Goal: Information Seeking & Learning: Learn about a topic

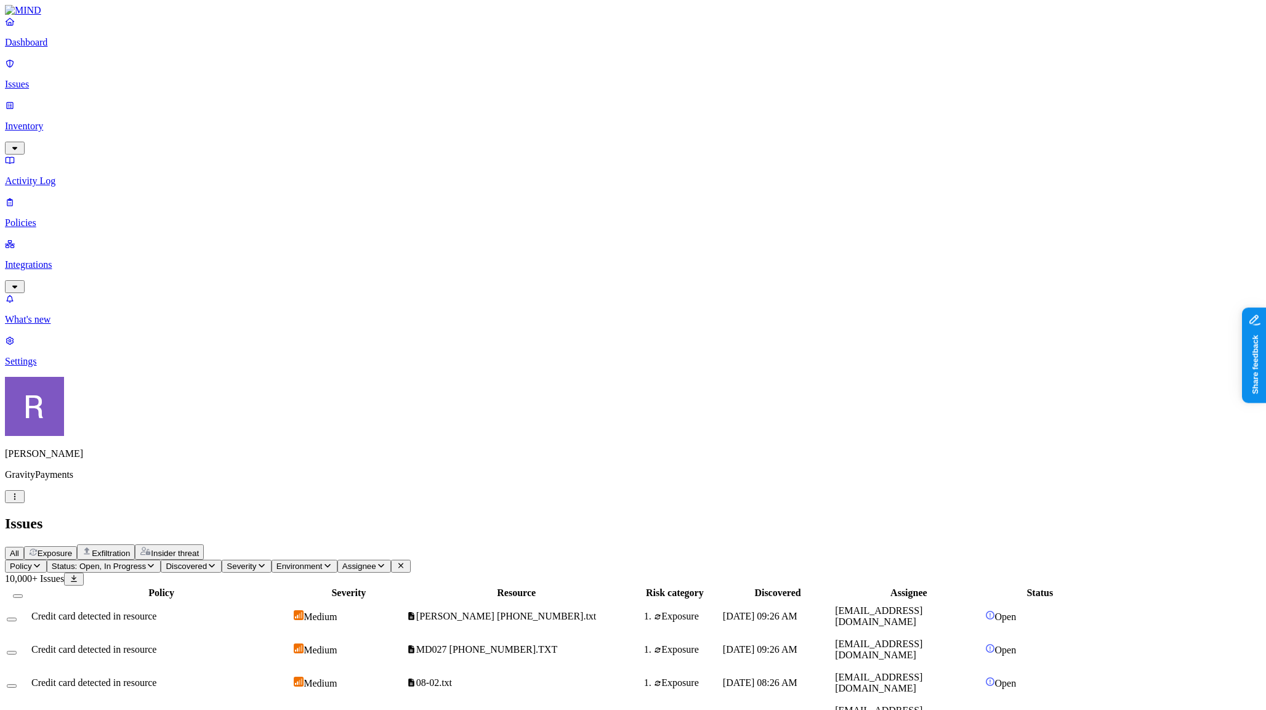
click at [67, 217] on p "Policies" at bounding box center [633, 222] width 1256 height 11
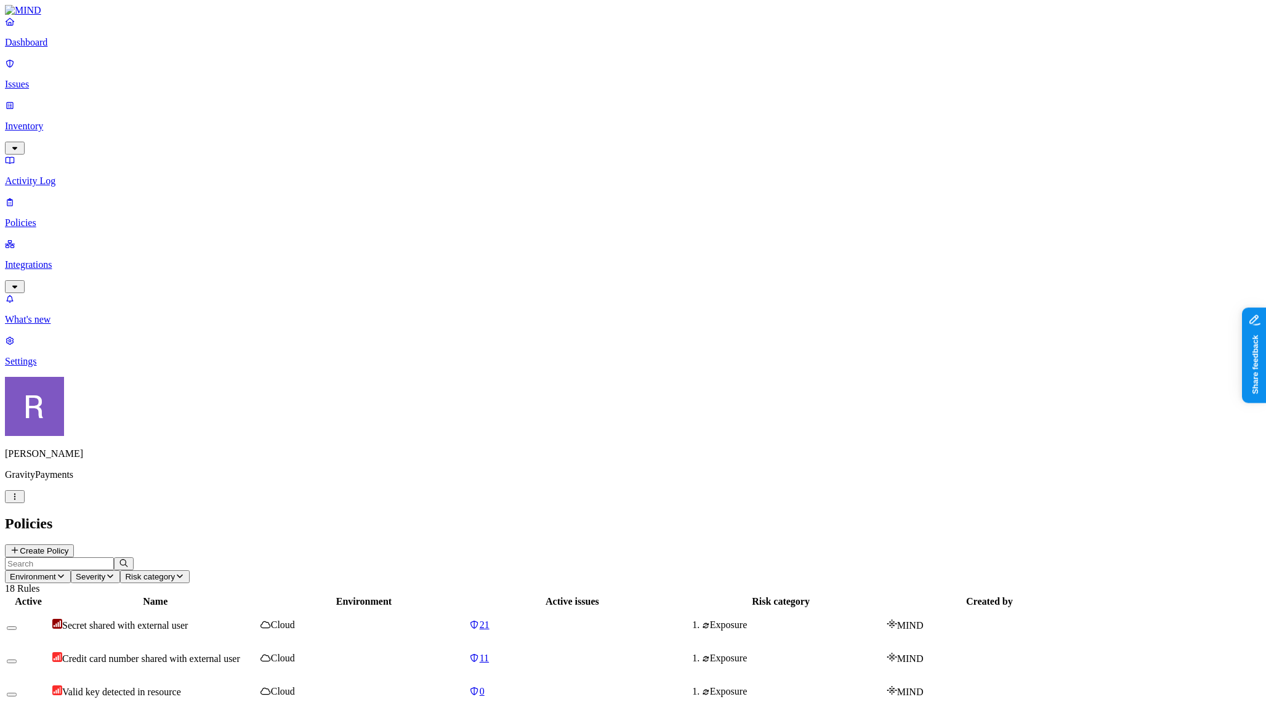
click at [47, 175] on p "Activity Log" at bounding box center [633, 180] width 1256 height 11
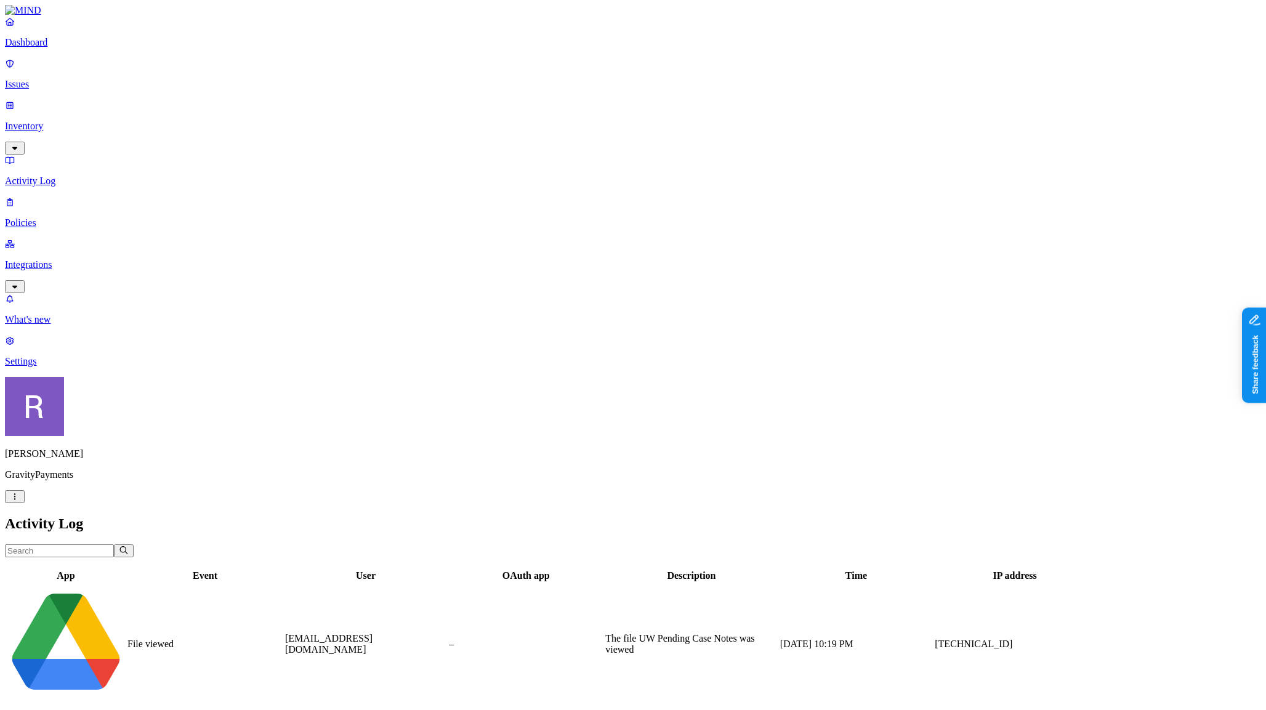
click at [49, 121] on p "Inventory" at bounding box center [633, 126] width 1256 height 11
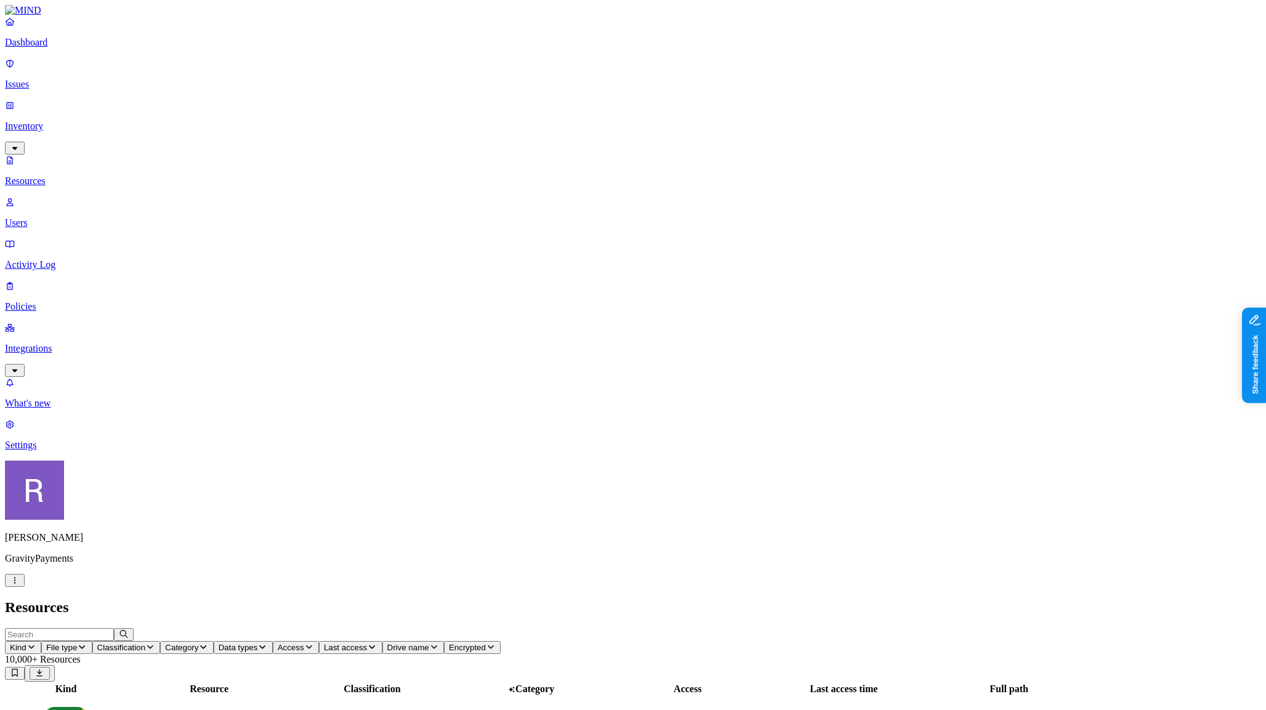
click at [155, 643] on icon "button" at bounding box center [150, 647] width 10 height 8
click at [384, 154] on span "Secrets" at bounding box center [382, 159] width 28 height 10
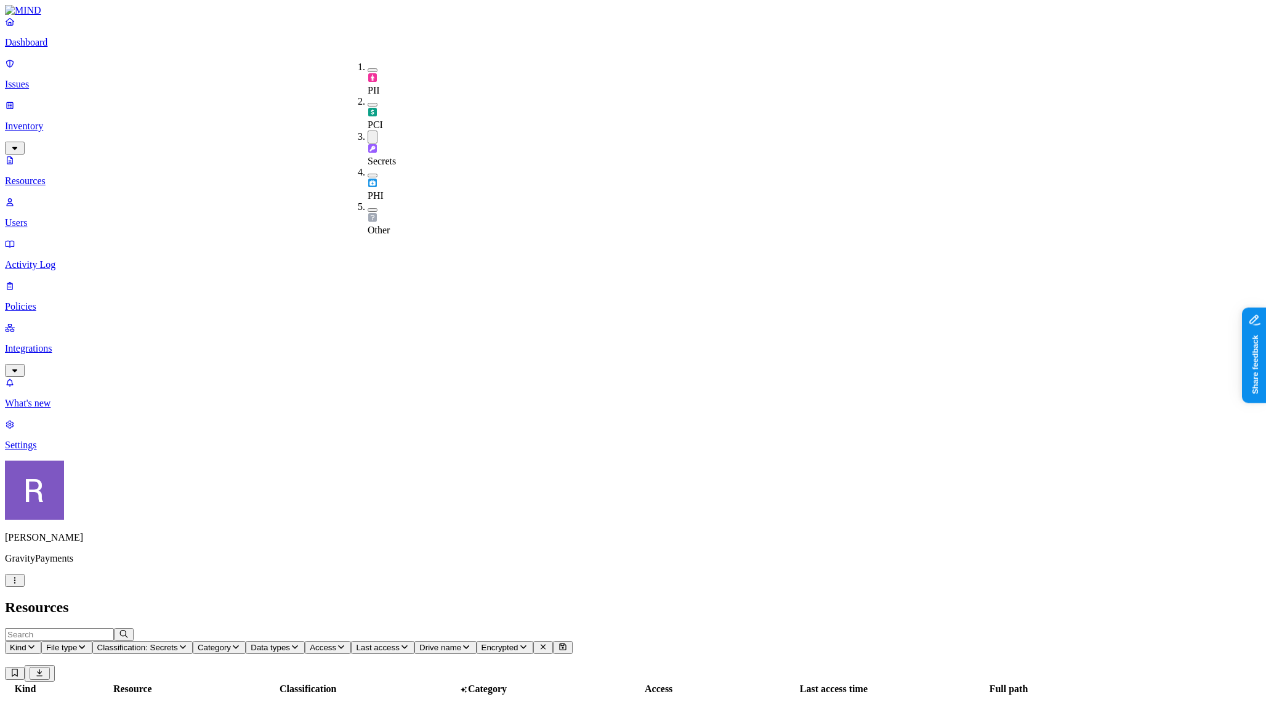
click at [364, 599] on header "Resources" at bounding box center [633, 607] width 1256 height 17
click at [188, 643] on icon "button" at bounding box center [183, 647] width 10 height 8
click at [389, 156] on span "Secrets" at bounding box center [382, 161] width 28 height 10
click at [267, 643] on icon "button" at bounding box center [262, 647] width 10 height 8
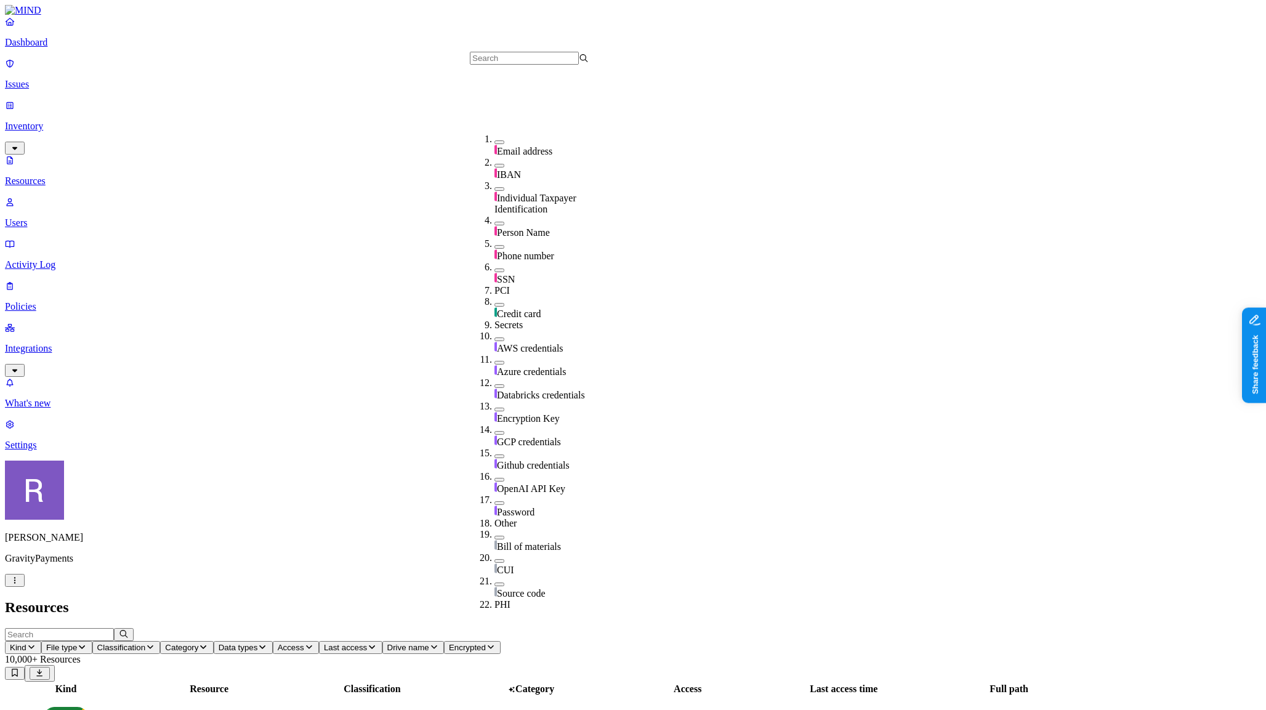
scroll to position [167, 0]
click at [494, 337] on button "button" at bounding box center [499, 339] width 10 height 4
click at [650, 599] on h2 "Resources" at bounding box center [633, 607] width 1256 height 17
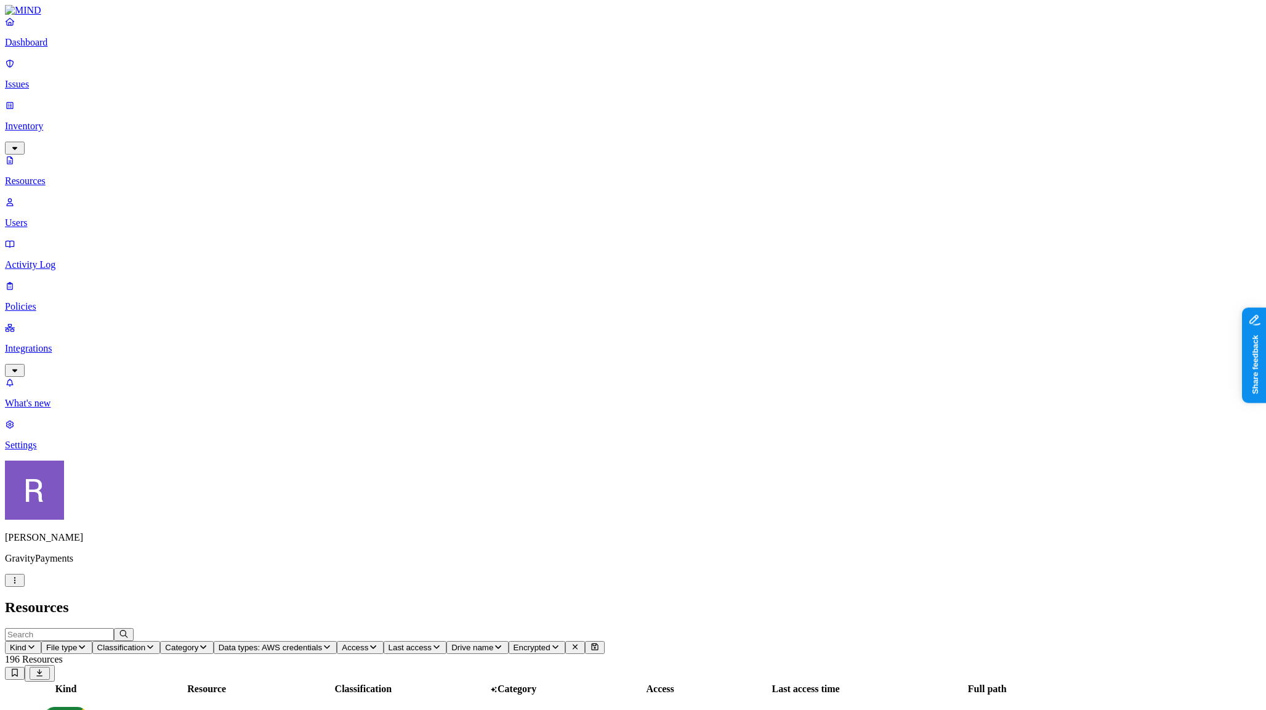
scroll to position [148, 0]
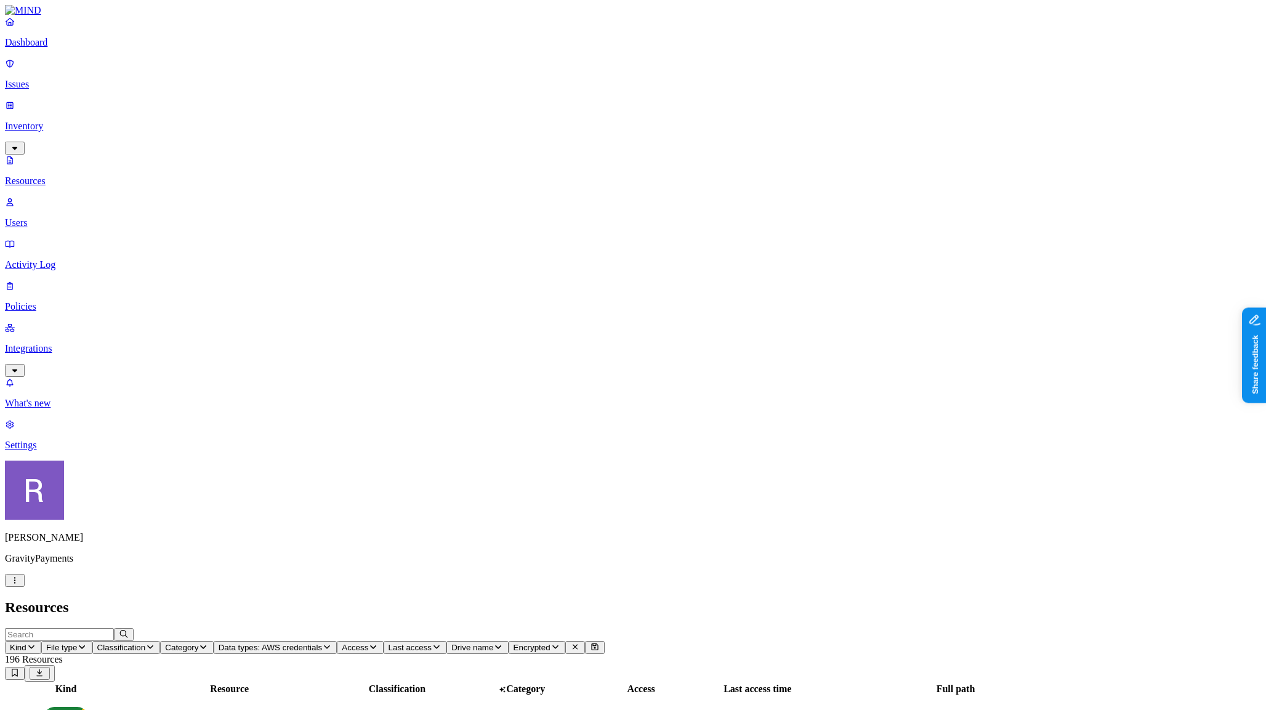
drag, startPoint x: 997, startPoint y: 315, endPoint x: 1063, endPoint y: 329, distance: 66.8
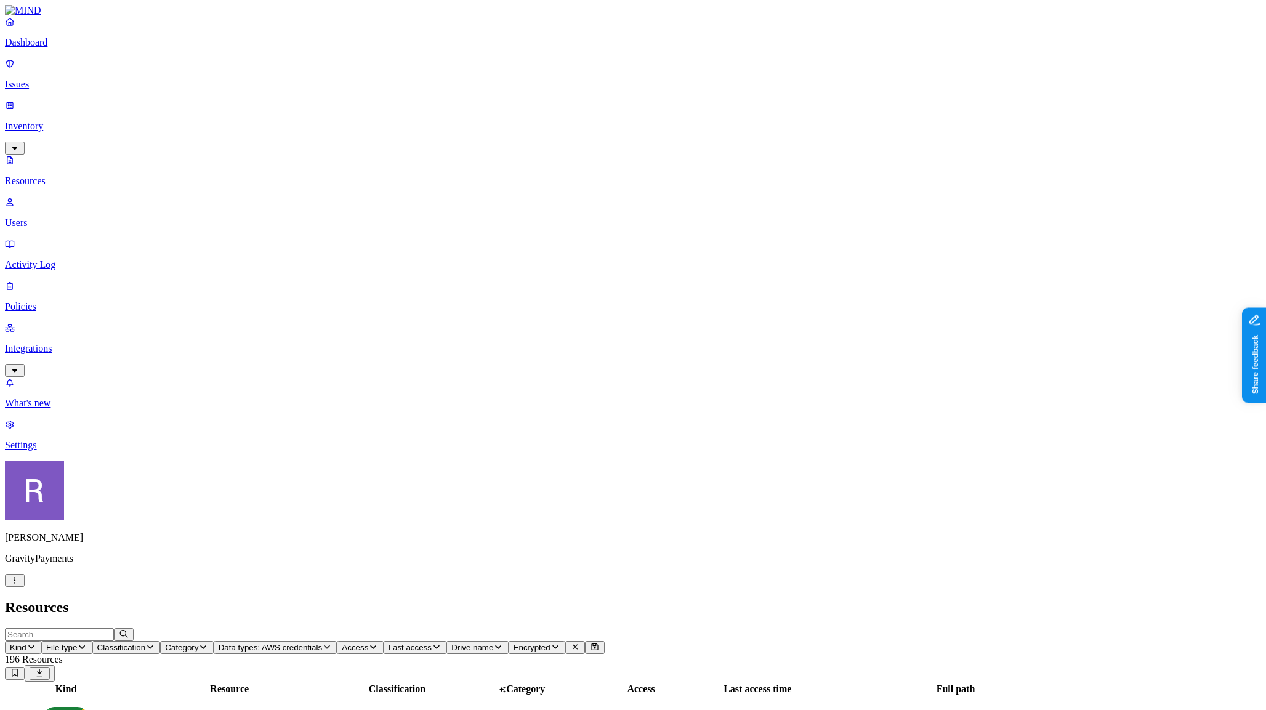
click at [322, 643] on span "Data types: AWS credentials" at bounding box center [270, 647] width 103 height 9
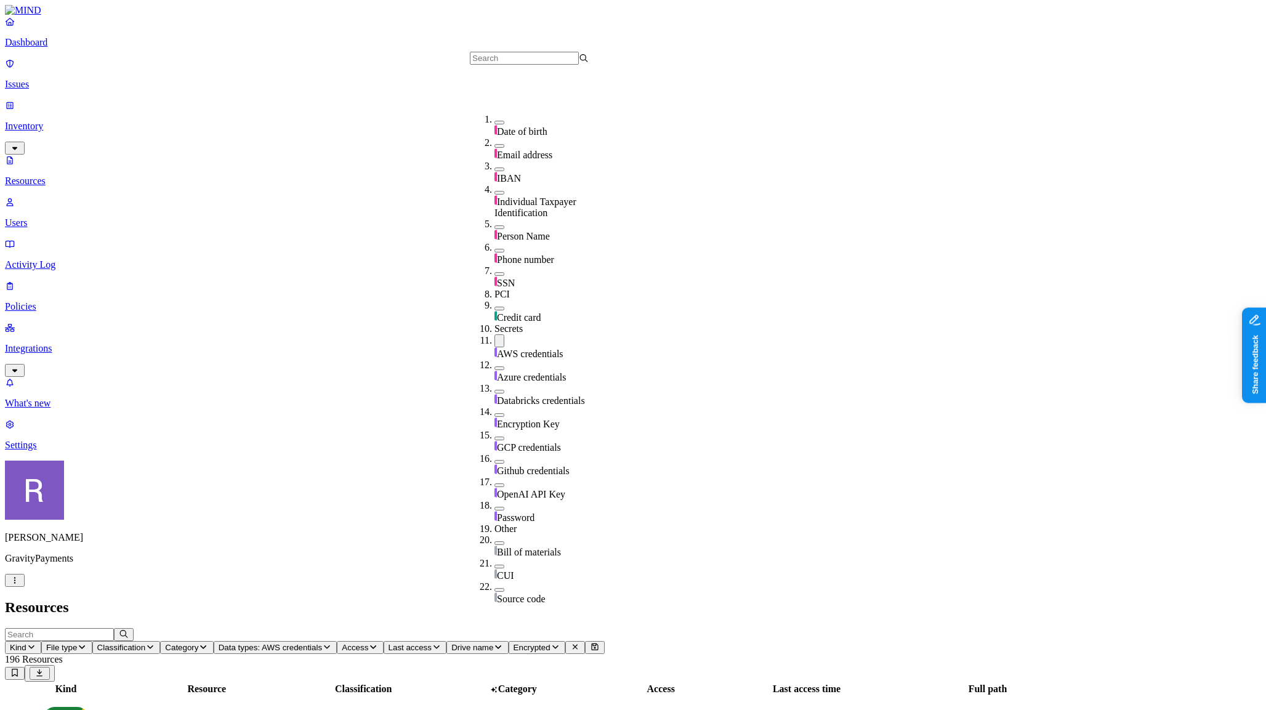
scroll to position [143, 0]
click at [494, 334] on button "button" at bounding box center [499, 340] width 10 height 13
click at [577, 599] on h2 "Resources" at bounding box center [633, 607] width 1256 height 17
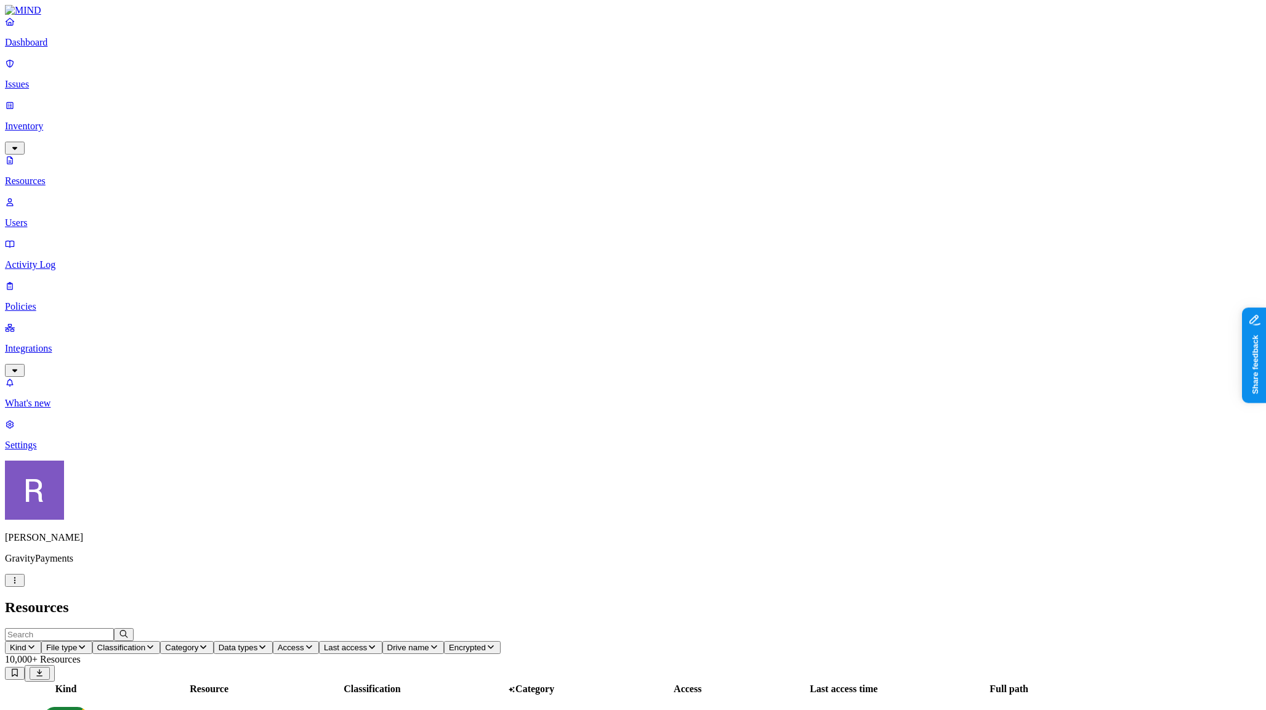
drag, startPoint x: 404, startPoint y: 39, endPoint x: 395, endPoint y: 41, distance: 9.0
click at [155, 643] on icon "button" at bounding box center [150, 647] width 10 height 8
click at [368, 107] on div "PCI" at bounding box center [368, 118] width 0 height 23
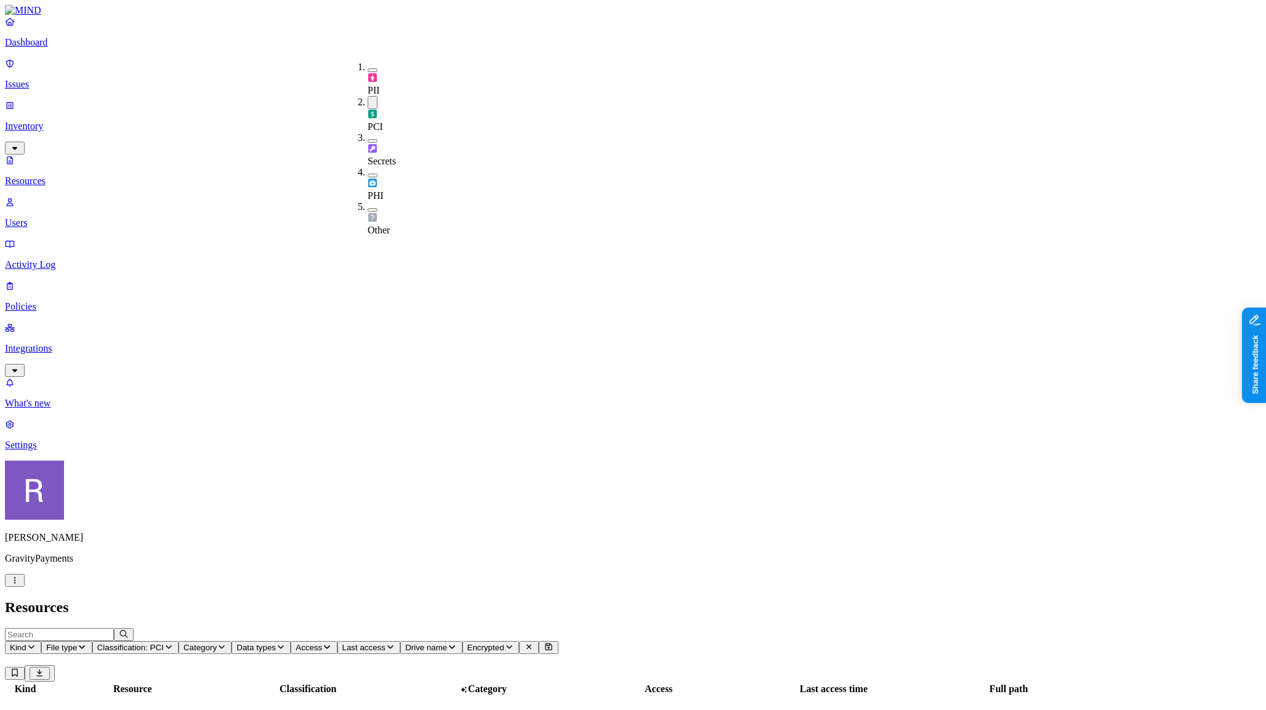
click at [547, 599] on h2 "Resources" at bounding box center [633, 607] width 1256 height 17
click at [49, 48] on p "Dashboard" at bounding box center [633, 42] width 1256 height 11
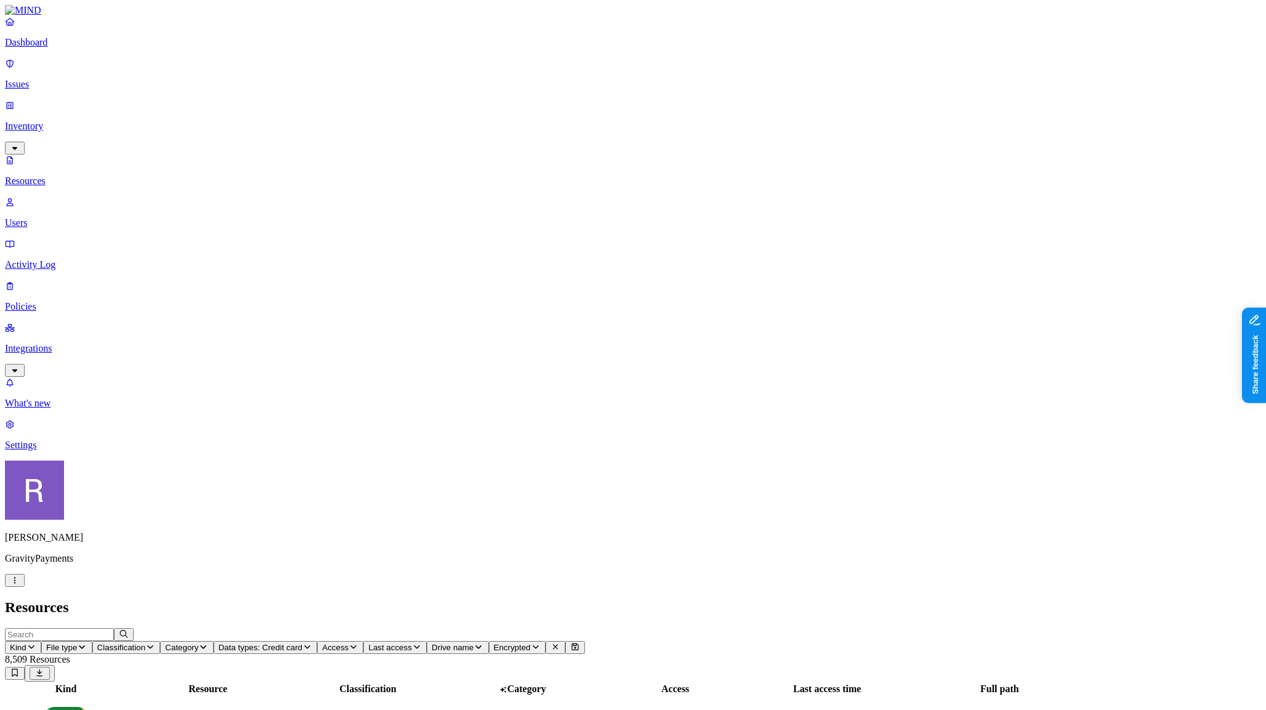
click at [411, 643] on span "Last access" at bounding box center [389, 647] width 43 height 9
click at [348, 643] on span "Access" at bounding box center [335, 647] width 26 height 9
click at [595, 250] on div "Public" at bounding box center [595, 261] width 0 height 22
click at [595, 254] on icon at bounding box center [600, 258] width 10 height 8
click at [595, 195] on div "External users" at bounding box center [595, 217] width 0 height 44
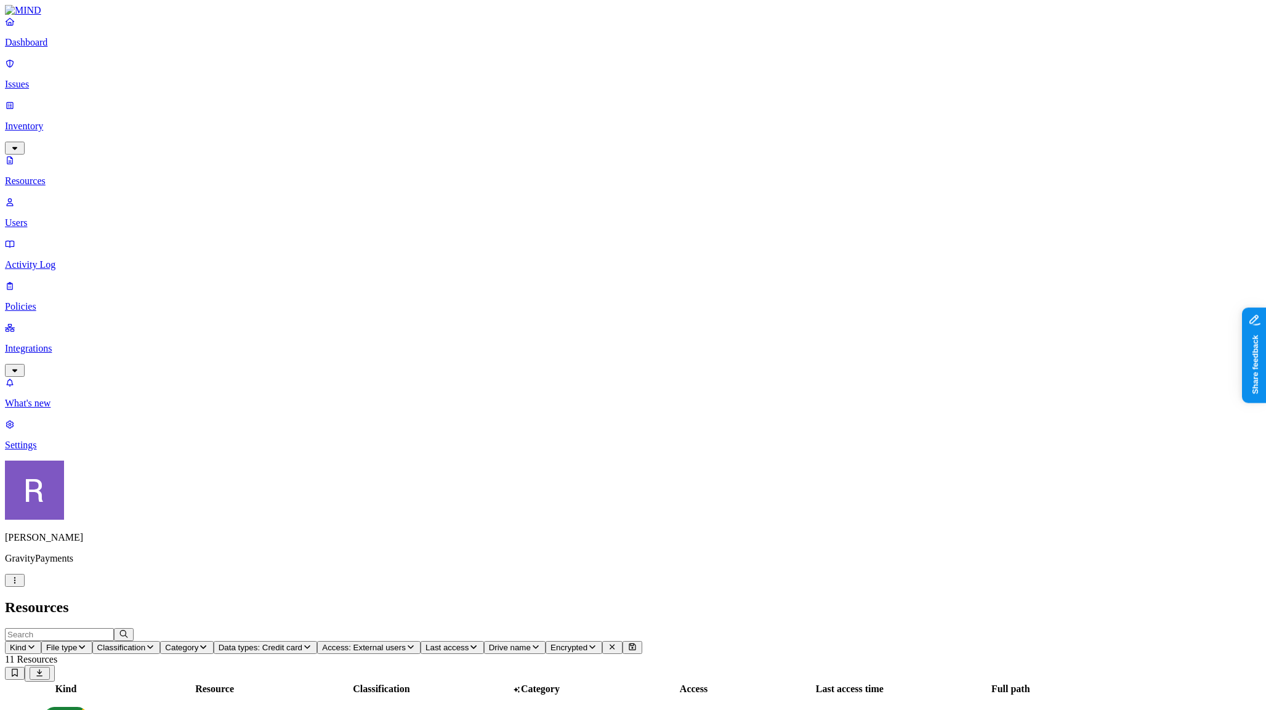
click at [507, 599] on h2 "Resources" at bounding box center [633, 607] width 1256 height 17
click at [302, 643] on span "Data types: Credit card" at bounding box center [261, 647] width 84 height 9
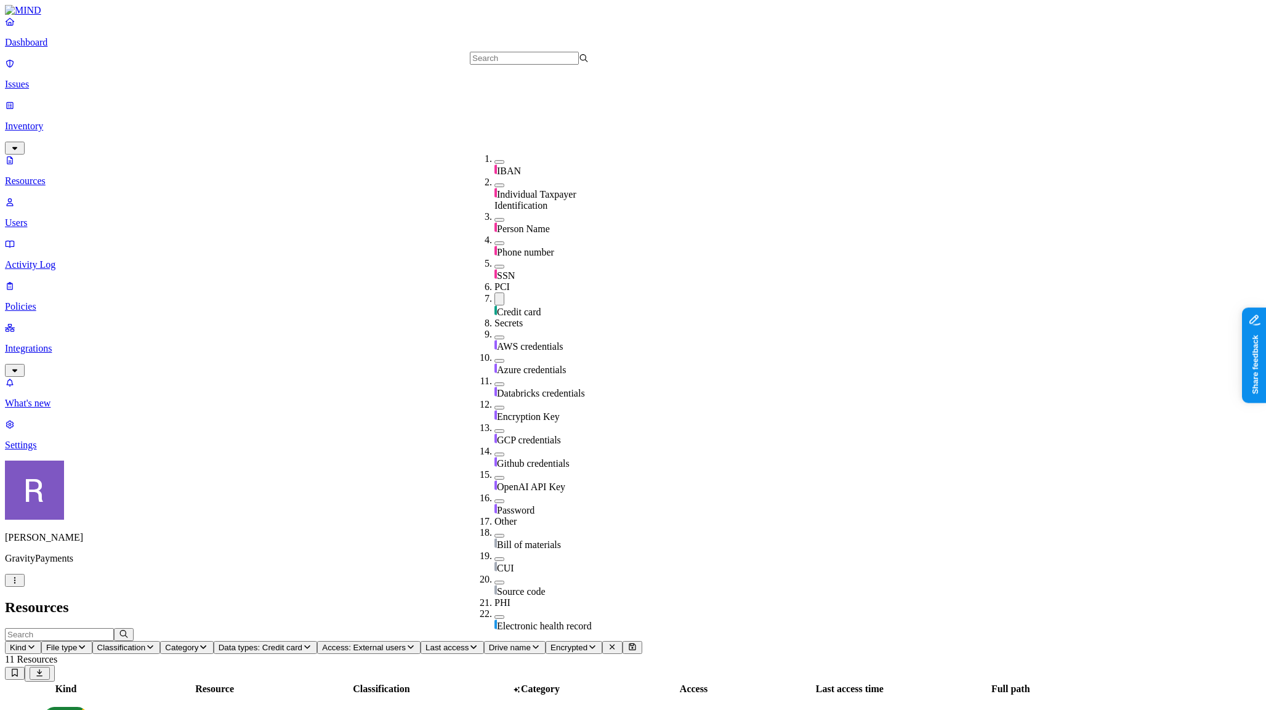
scroll to position [195, 0]
click at [494, 292] on button "button" at bounding box center [499, 298] width 10 height 13
click at [361, 643] on span "Access: External users" at bounding box center [320, 647] width 84 height 9
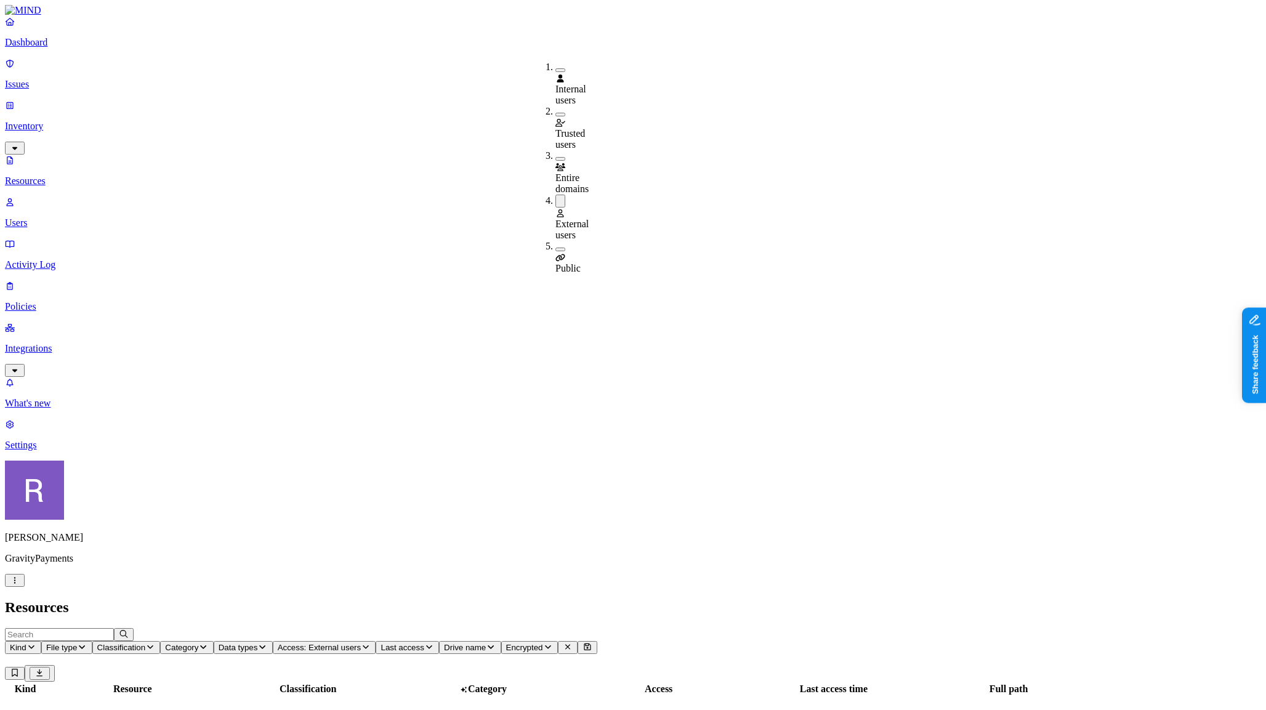
click at [555, 207] on div "External users" at bounding box center [555, 223] width 0 height 33
click at [367, 643] on span "Last access" at bounding box center [345, 647] width 43 height 9
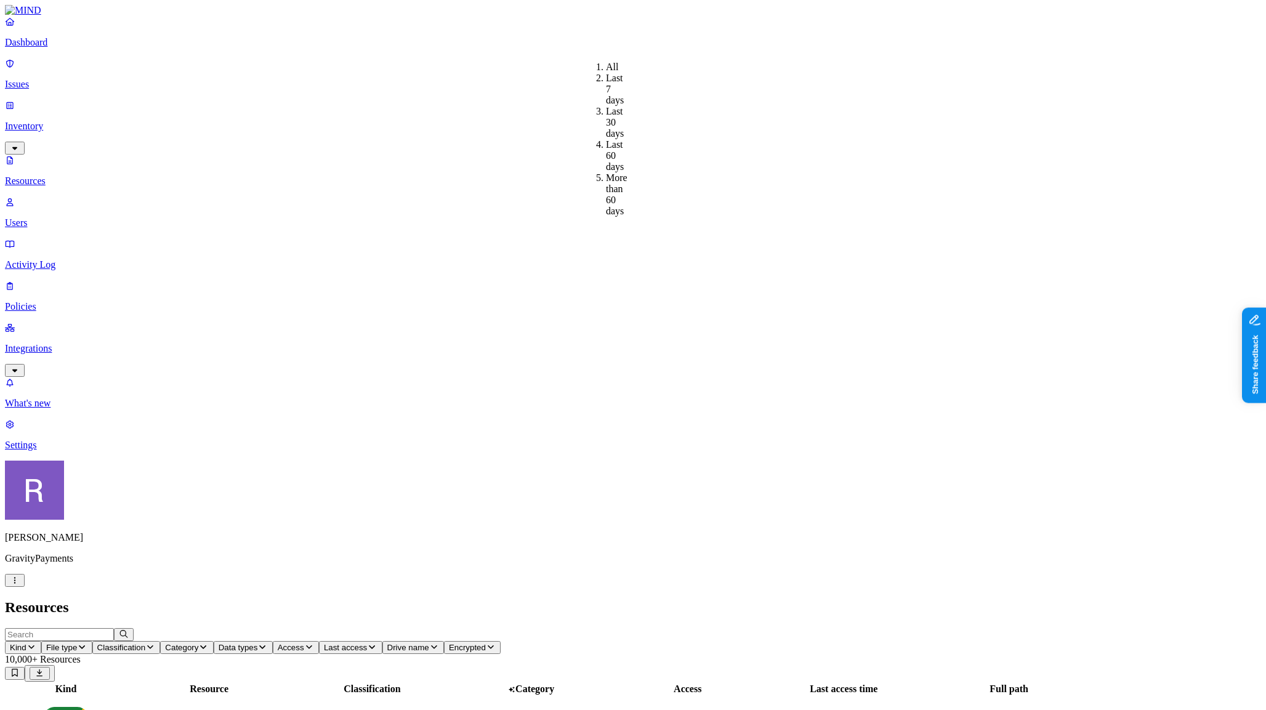
click at [319, 641] on button "Access" at bounding box center [296, 647] width 46 height 13
click at [559, 252] on icon at bounding box center [560, 256] width 10 height 8
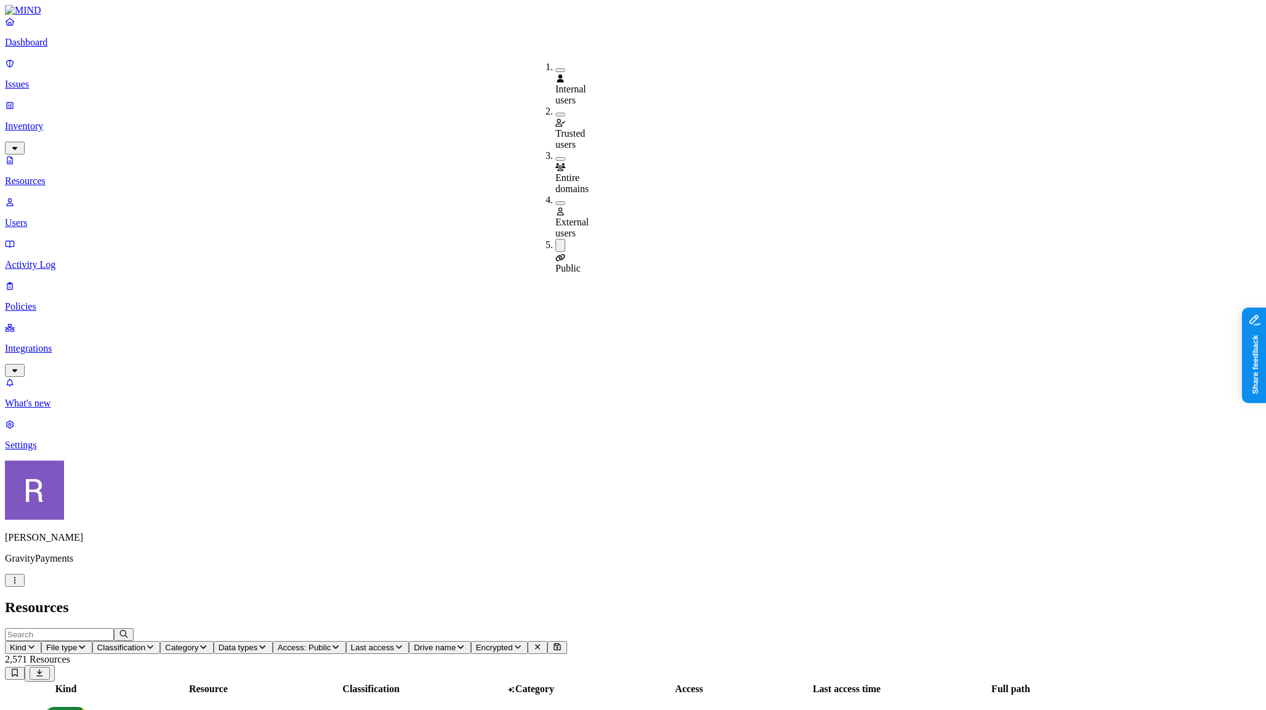
click at [146, 643] on span "Classification" at bounding box center [121, 647] width 49 height 9
click at [368, 68] on button "button" at bounding box center [373, 70] width 10 height 4
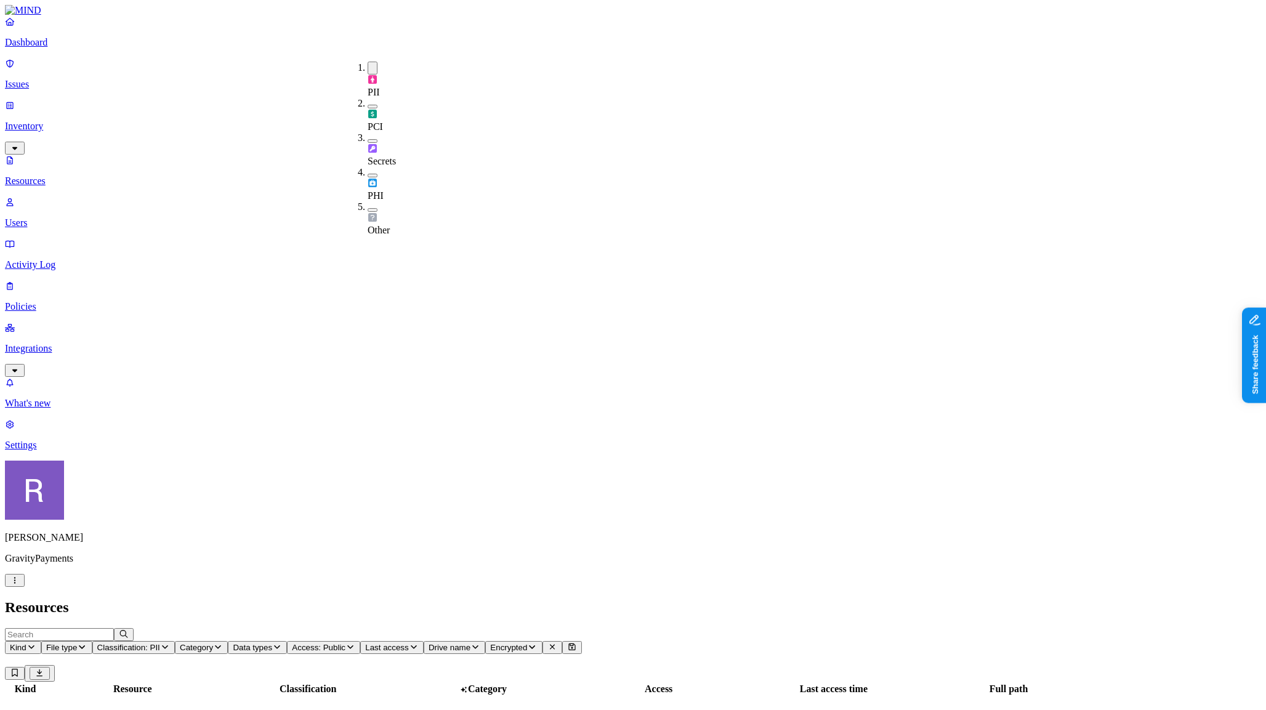
click at [368, 105] on button "button" at bounding box center [373, 107] width 10 height 4
click at [368, 139] on button "button" at bounding box center [373, 141] width 10 height 4
click at [368, 174] on button "button" at bounding box center [373, 176] width 10 height 4
click at [368, 208] on button "button" at bounding box center [373, 210] width 10 height 4
click at [470, 599] on h2 "Resources" at bounding box center [633, 607] width 1256 height 17
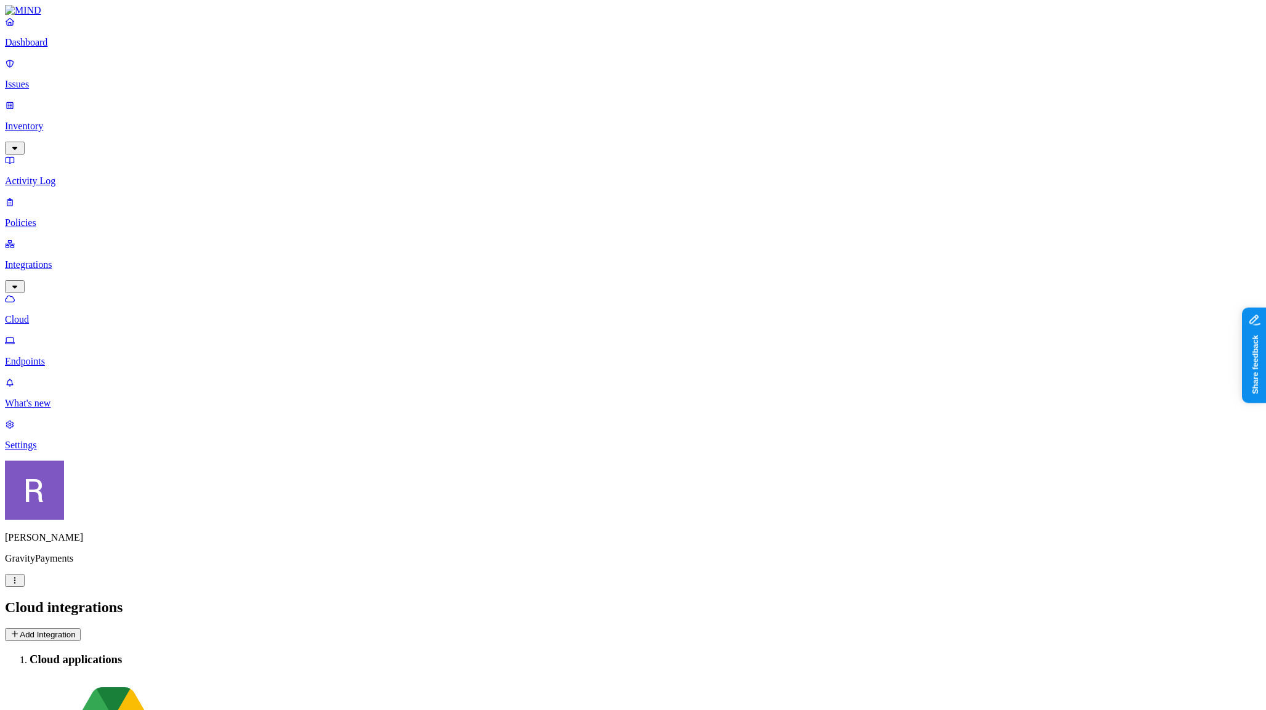
click at [68, 356] on p "Endpoints" at bounding box center [633, 361] width 1256 height 11
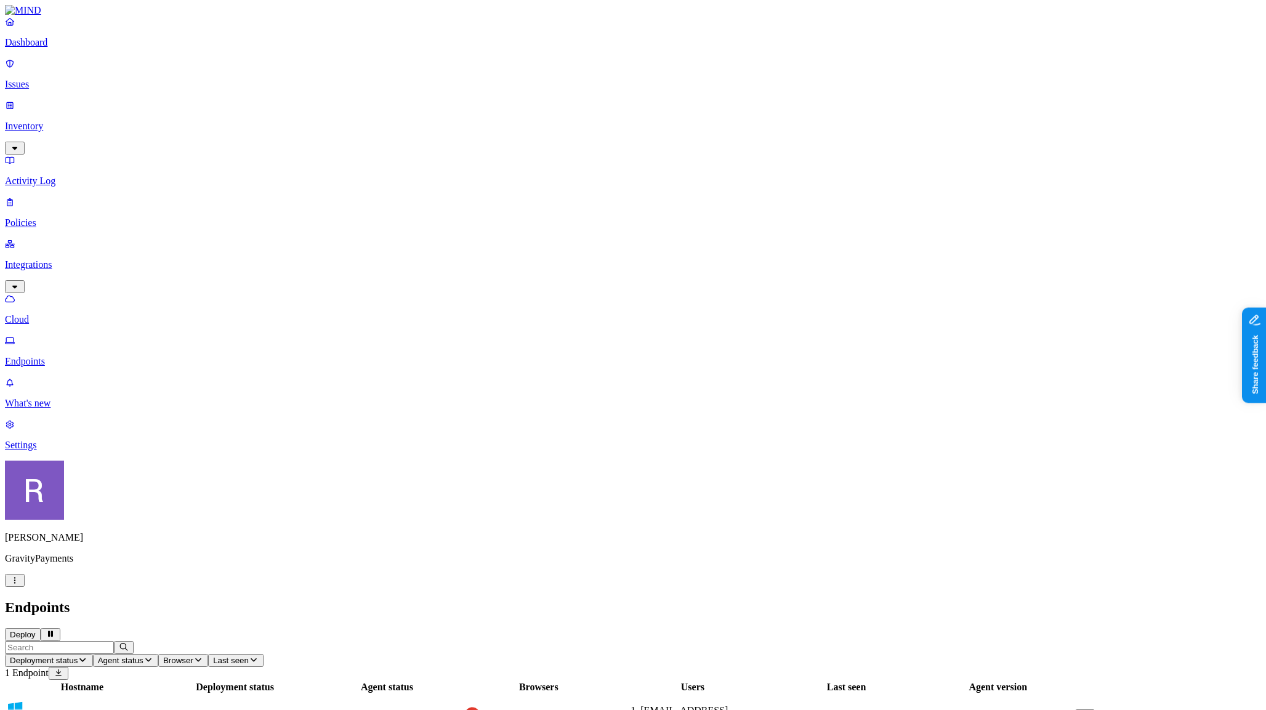
click at [59, 314] on p "Cloud" at bounding box center [633, 319] width 1256 height 11
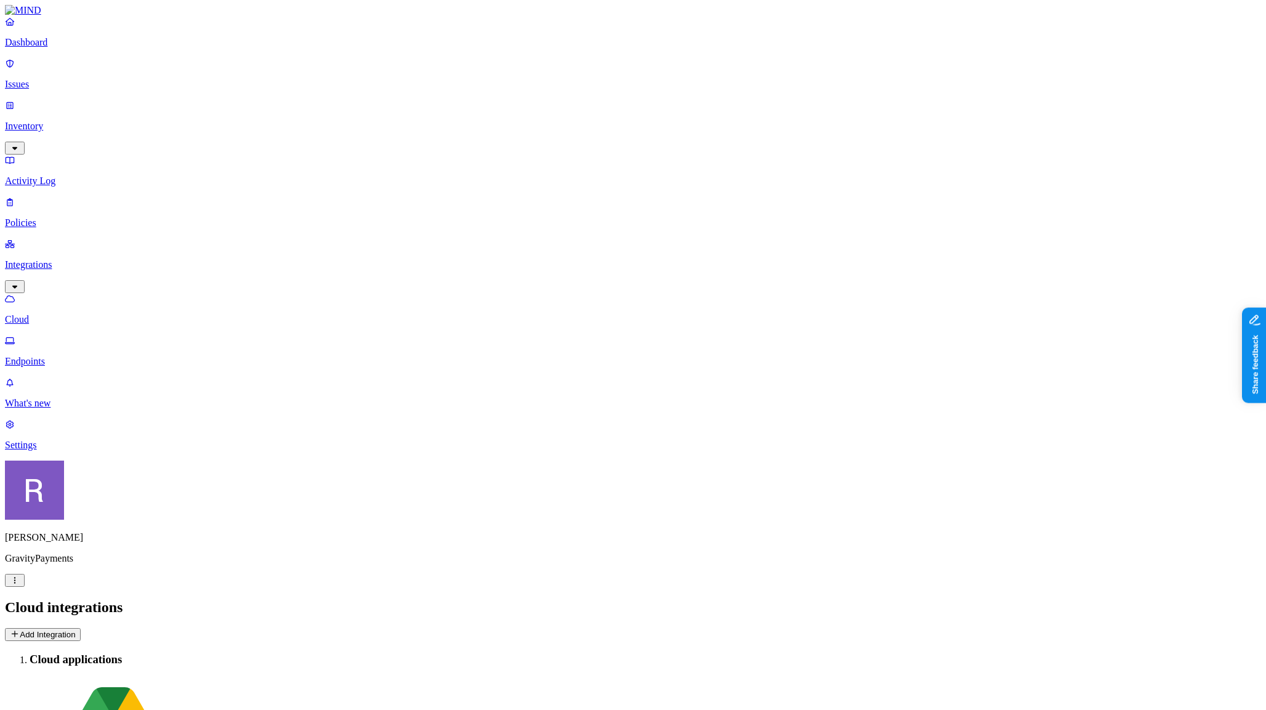
click at [59, 48] on link "Dashboard" at bounding box center [633, 32] width 1256 height 32
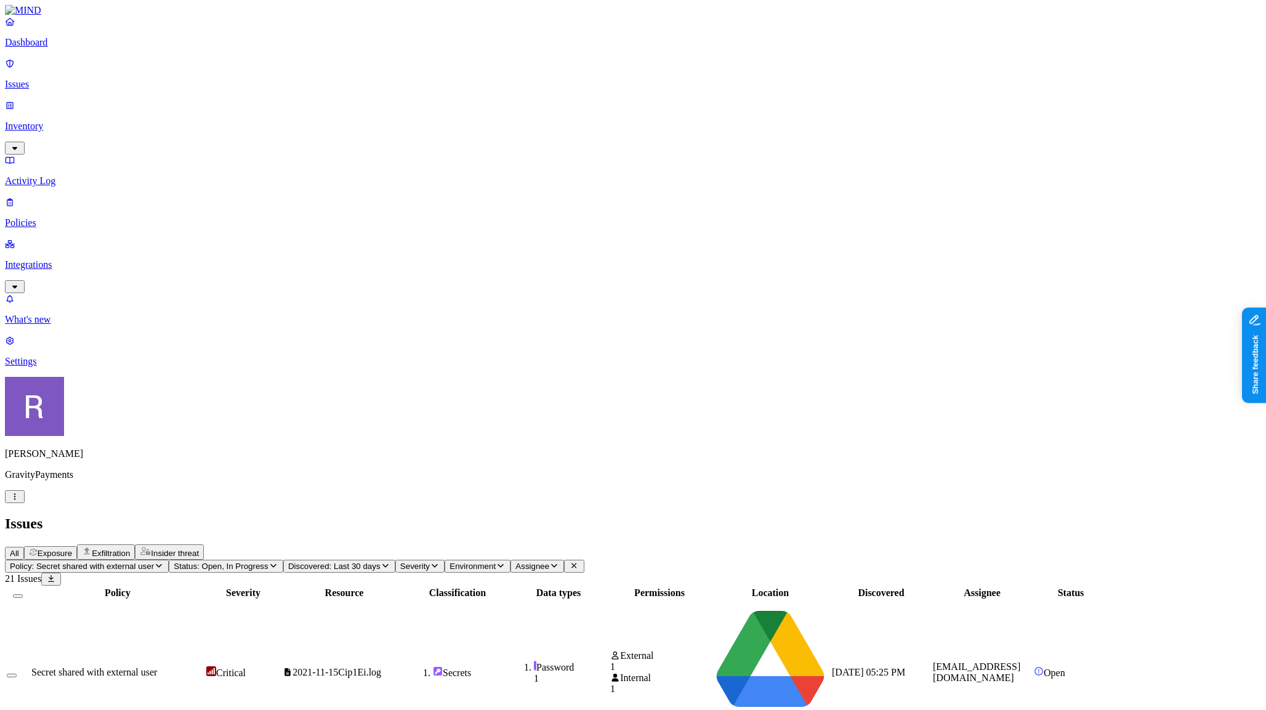
scroll to position [193, 0]
drag, startPoint x: 1053, startPoint y: 292, endPoint x: 1136, endPoint y: 292, distance: 83.1
drag, startPoint x: 1051, startPoint y: 495, endPoint x: 1132, endPoint y: 493, distance: 80.7
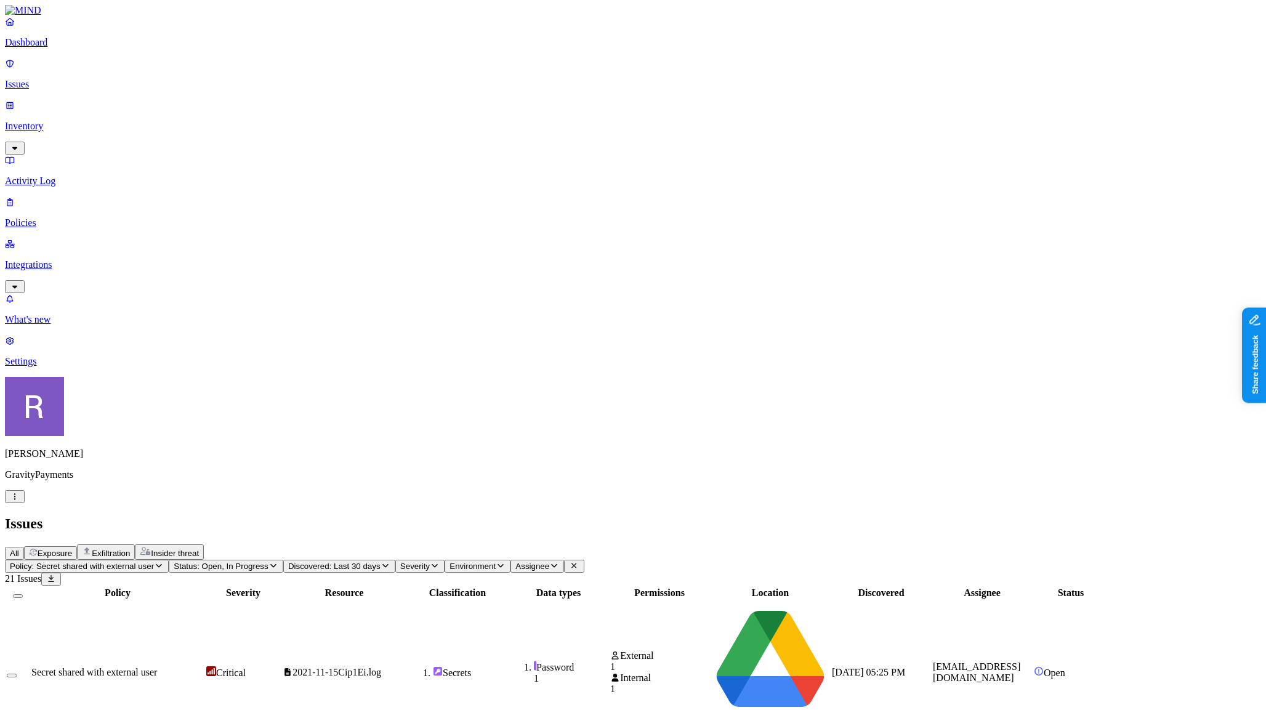
scroll to position [0, 0]
click at [199, 549] on span "Insider threat" at bounding box center [175, 553] width 48 height 9
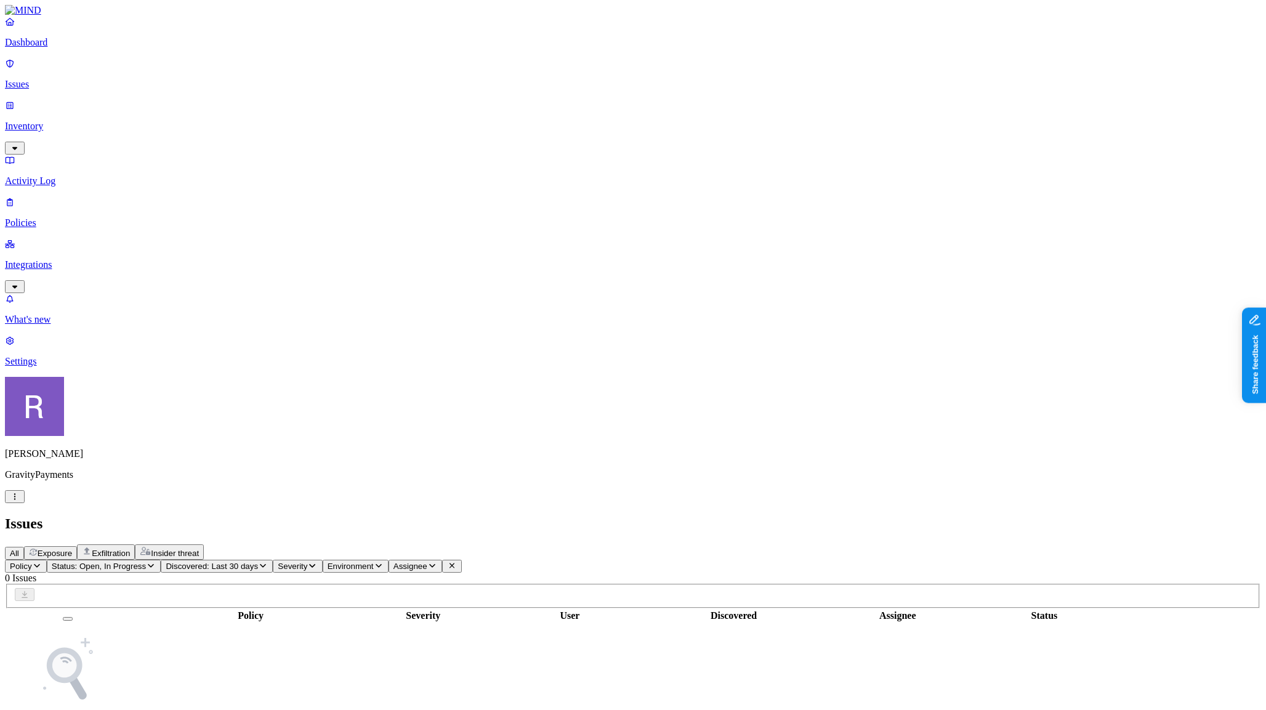
click at [130, 549] on span "Exfiltration" at bounding box center [111, 553] width 38 height 9
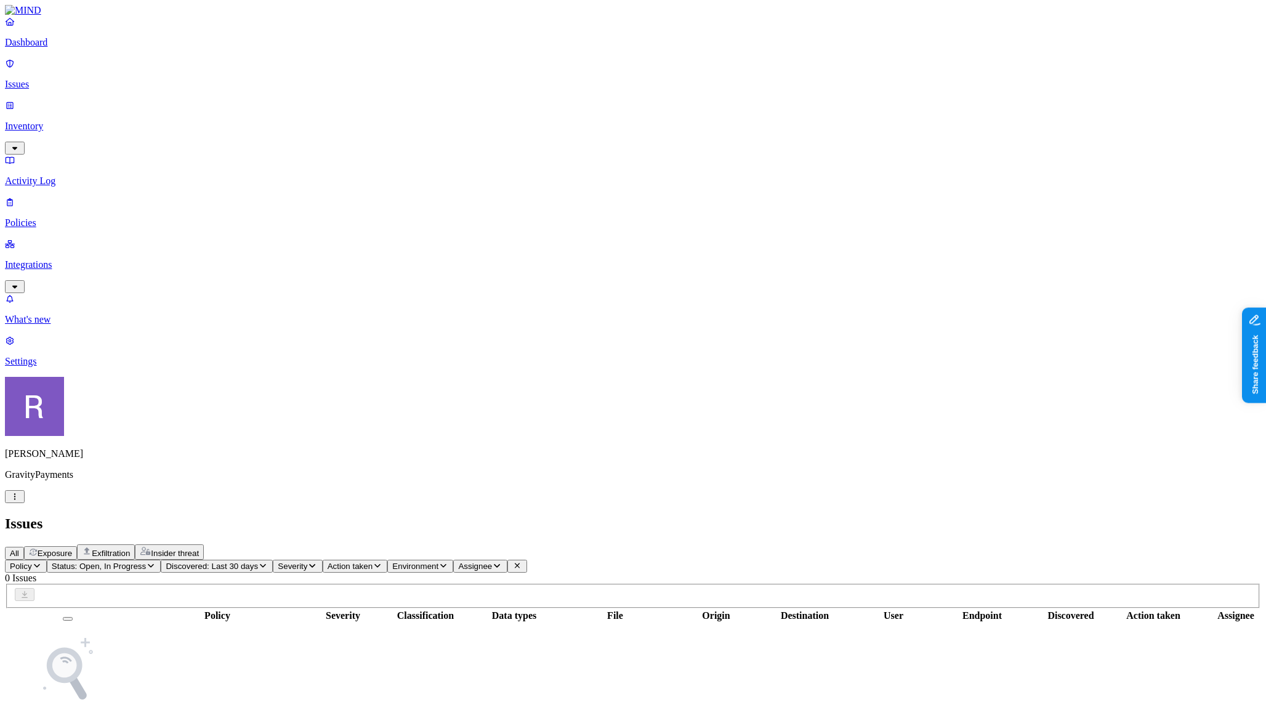
click at [72, 549] on span "Exposure" at bounding box center [55, 553] width 34 height 9
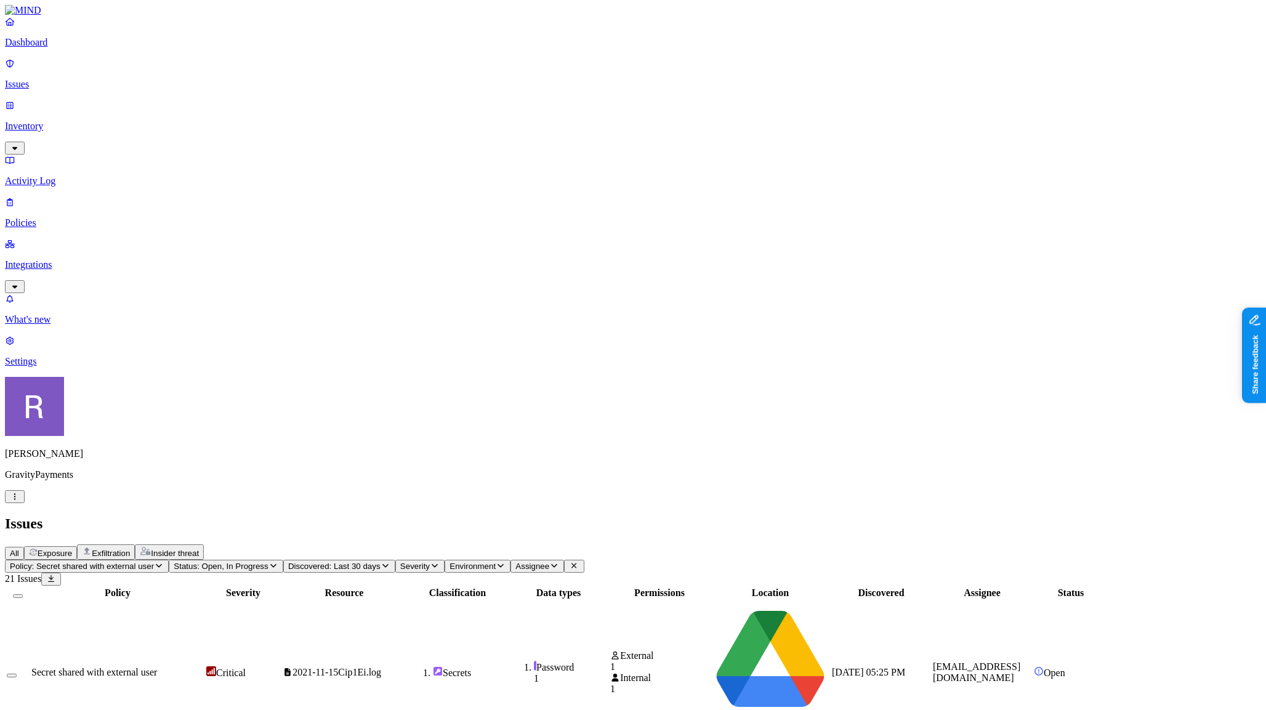
click at [130, 549] on span "Exfiltration" at bounding box center [111, 553] width 38 height 9
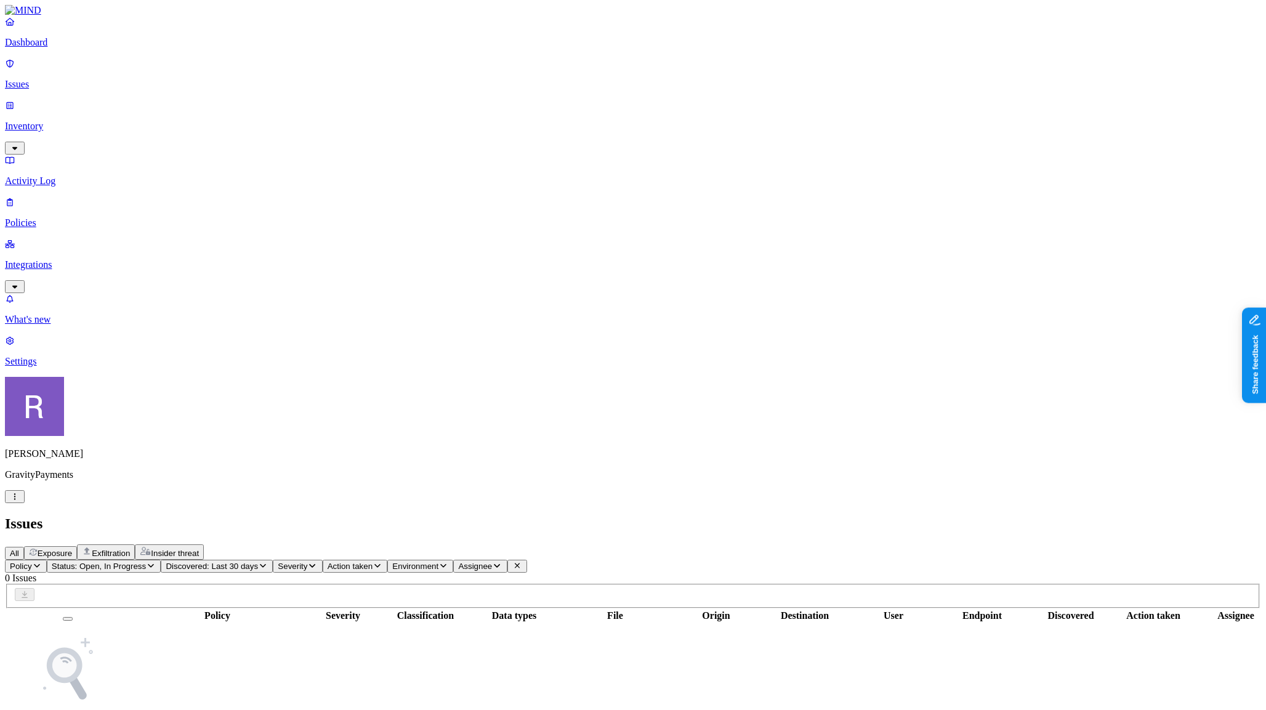
click at [156, 562] on icon "button" at bounding box center [151, 566] width 10 height 8
drag, startPoint x: 249, startPoint y: 139, endPoint x: 316, endPoint y: 134, distance: 68.0
click at [249, 201] on span "Resolved" at bounding box center [241, 206] width 37 height 10
click at [297, 562] on span "Discovered: Last 30 days" at bounding box center [250, 566] width 92 height 9
click at [366, 99] on div "All" at bounding box center [366, 99] width 0 height 11
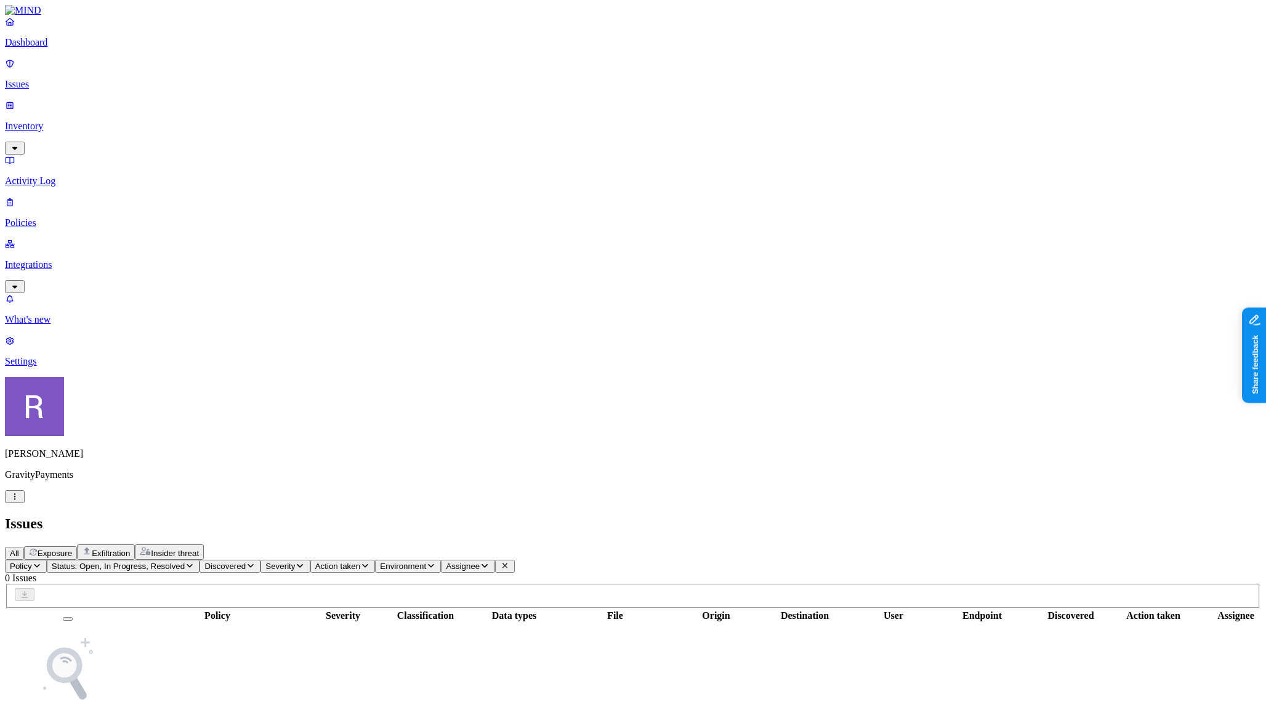
click at [72, 549] on span "Exposure" at bounding box center [55, 553] width 34 height 9
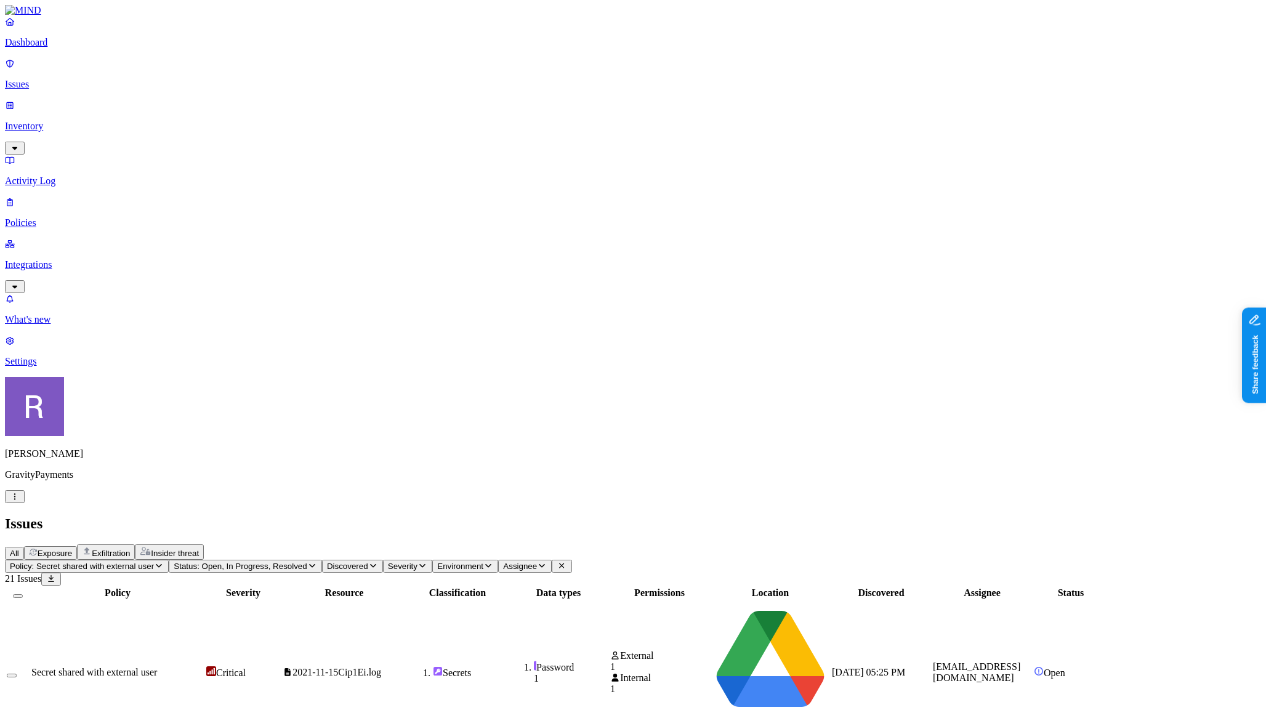
click at [307, 562] on span "Status: Open, In Progress, Resolved" at bounding box center [240, 566] width 133 height 9
click at [326, 177] on button "button" at bounding box center [331, 183] width 10 height 13
drag, startPoint x: 425, startPoint y: 23, endPoint x: 374, endPoint y: 28, distance: 51.9
click at [425, 515] on h2 "Issues" at bounding box center [633, 523] width 1256 height 17
click at [70, 48] on link "Dashboard" at bounding box center [633, 32] width 1256 height 32
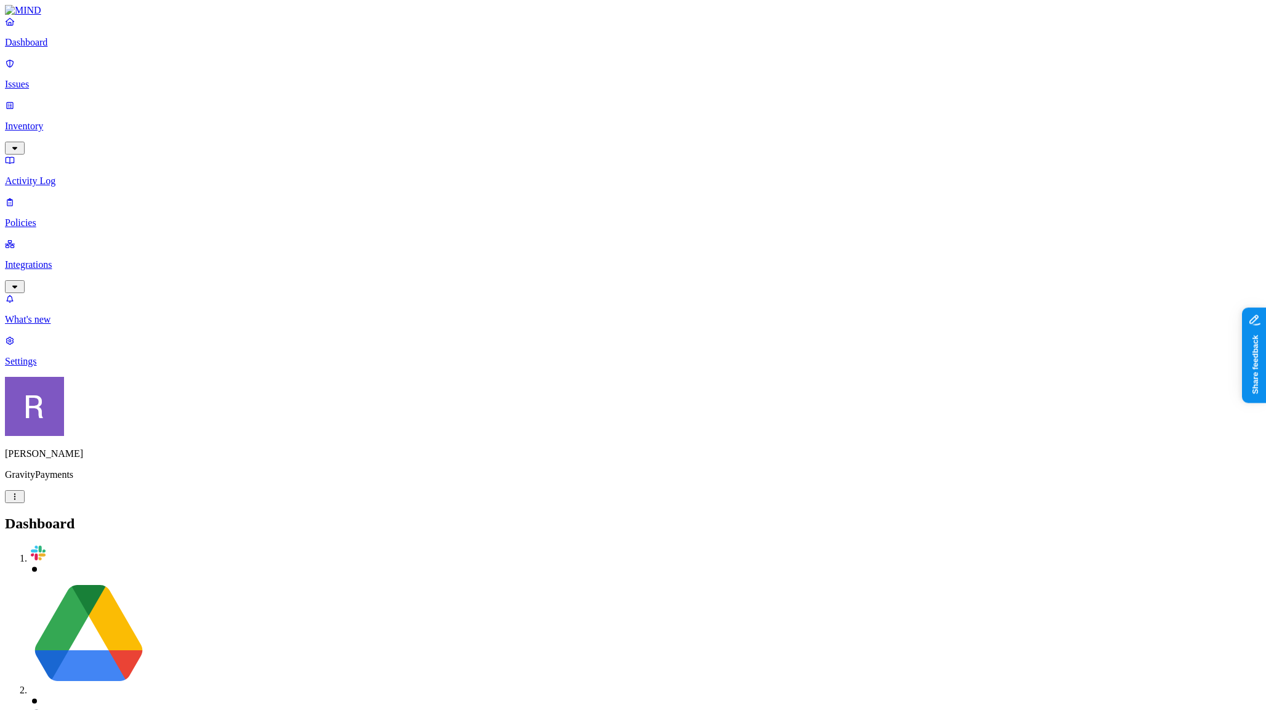
click at [86, 367] on p "Settings" at bounding box center [633, 361] width 1256 height 11
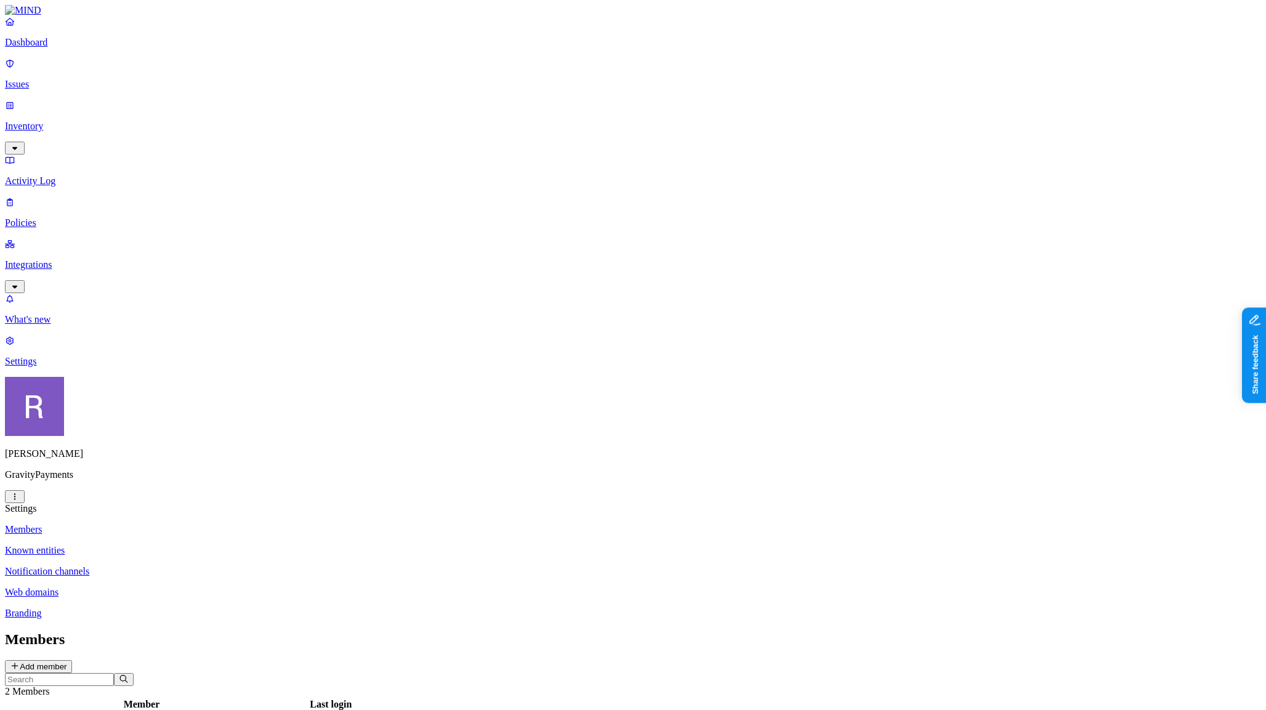
click at [164, 545] on p "Known entities" at bounding box center [633, 550] width 1256 height 11
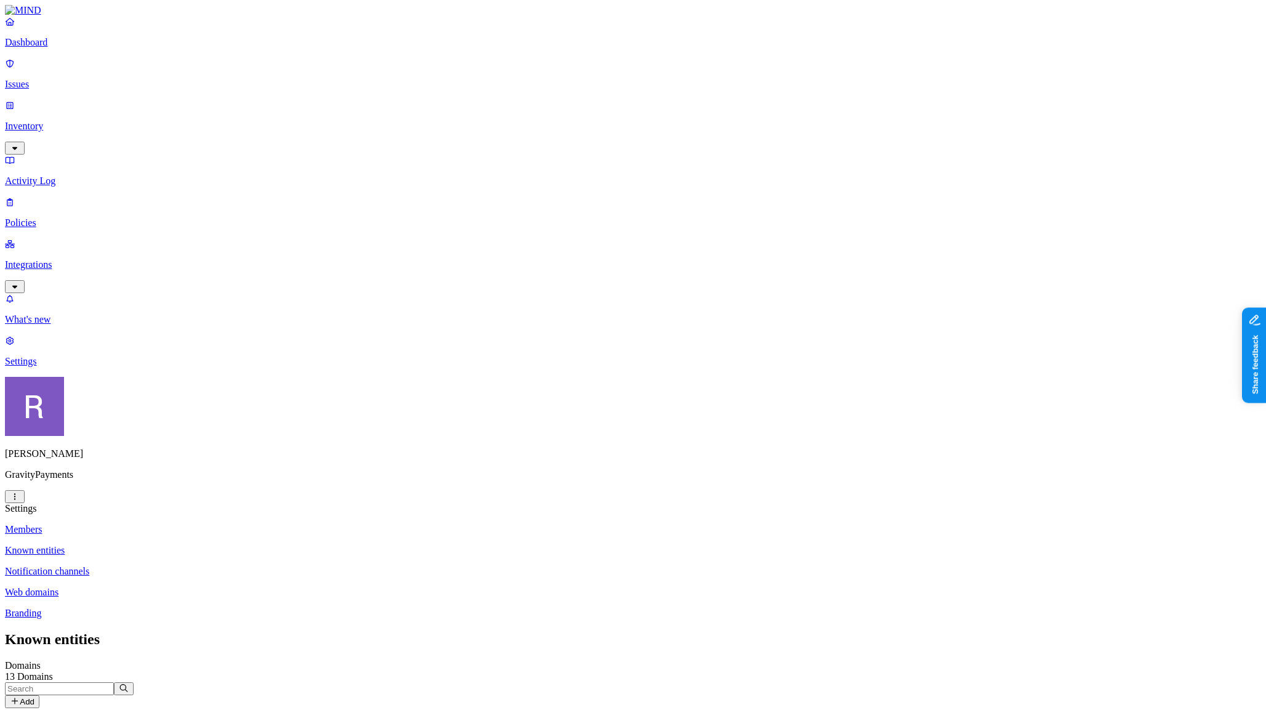
click at [41, 48] on p "Dashboard" at bounding box center [633, 42] width 1256 height 11
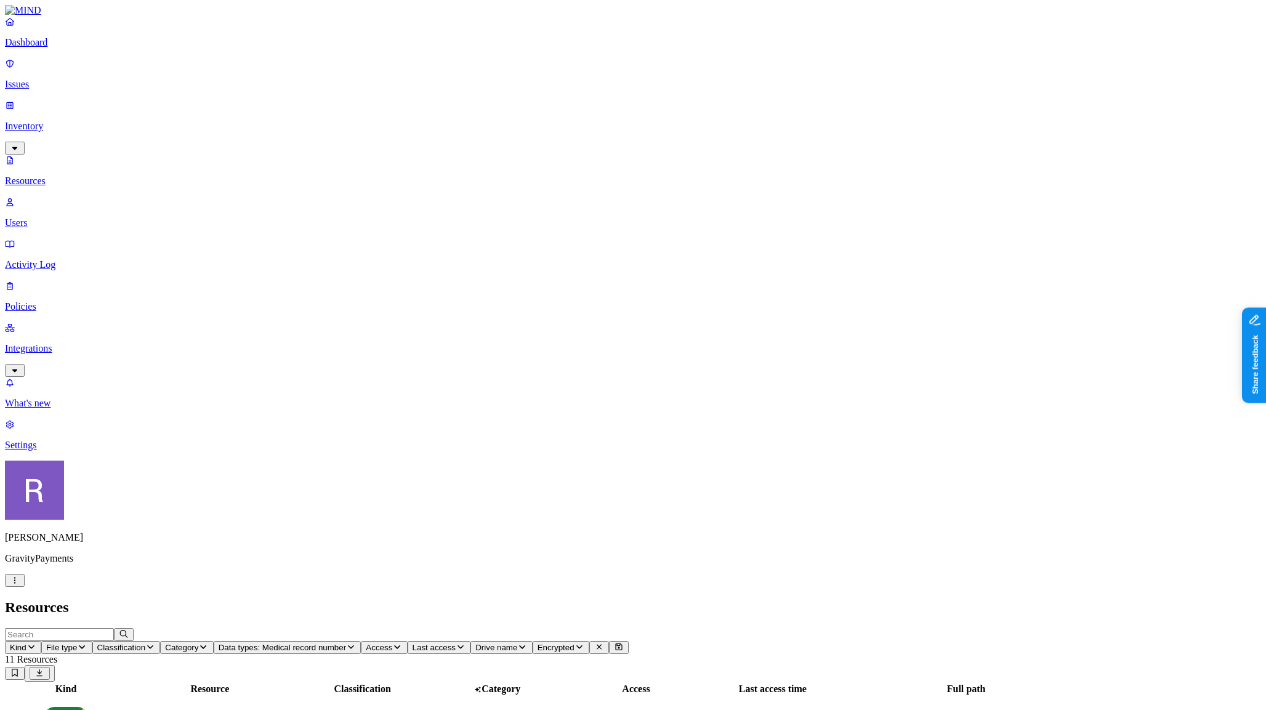
drag, startPoint x: 1226, startPoint y: 398, endPoint x: 1202, endPoint y: 407, distance: 26.1
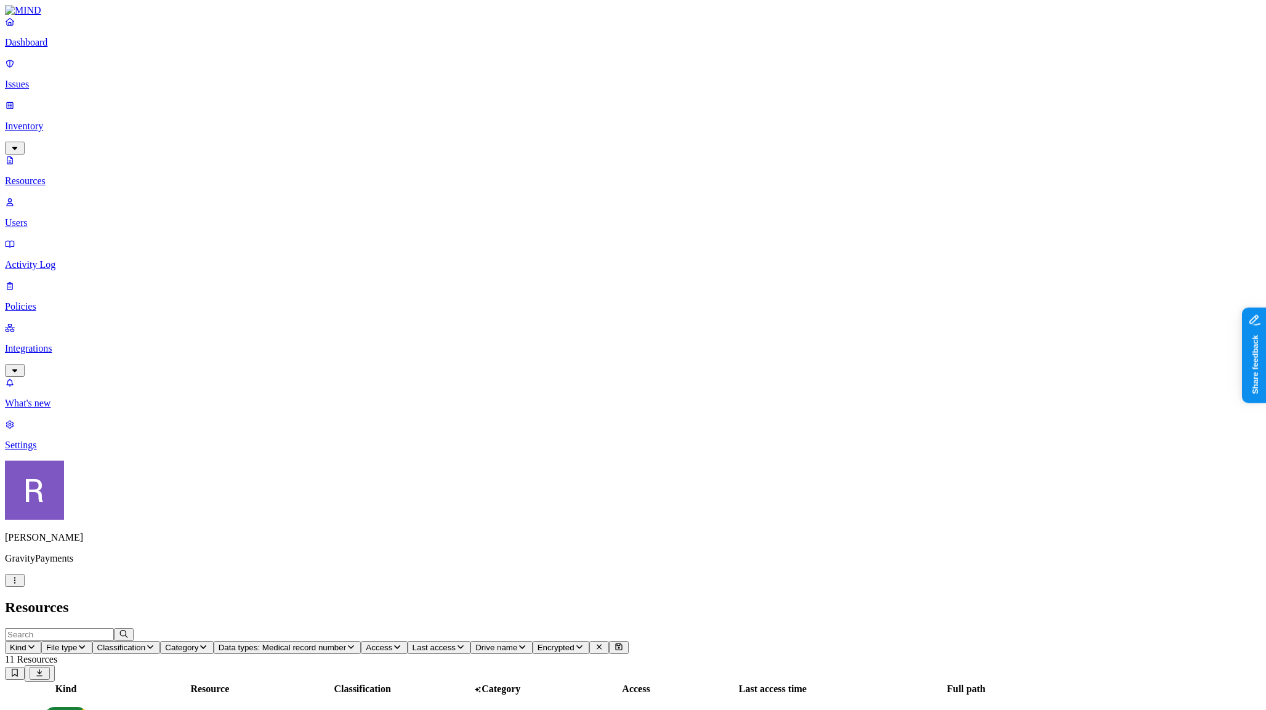
click at [36, 48] on p "Dashboard" at bounding box center [633, 42] width 1256 height 11
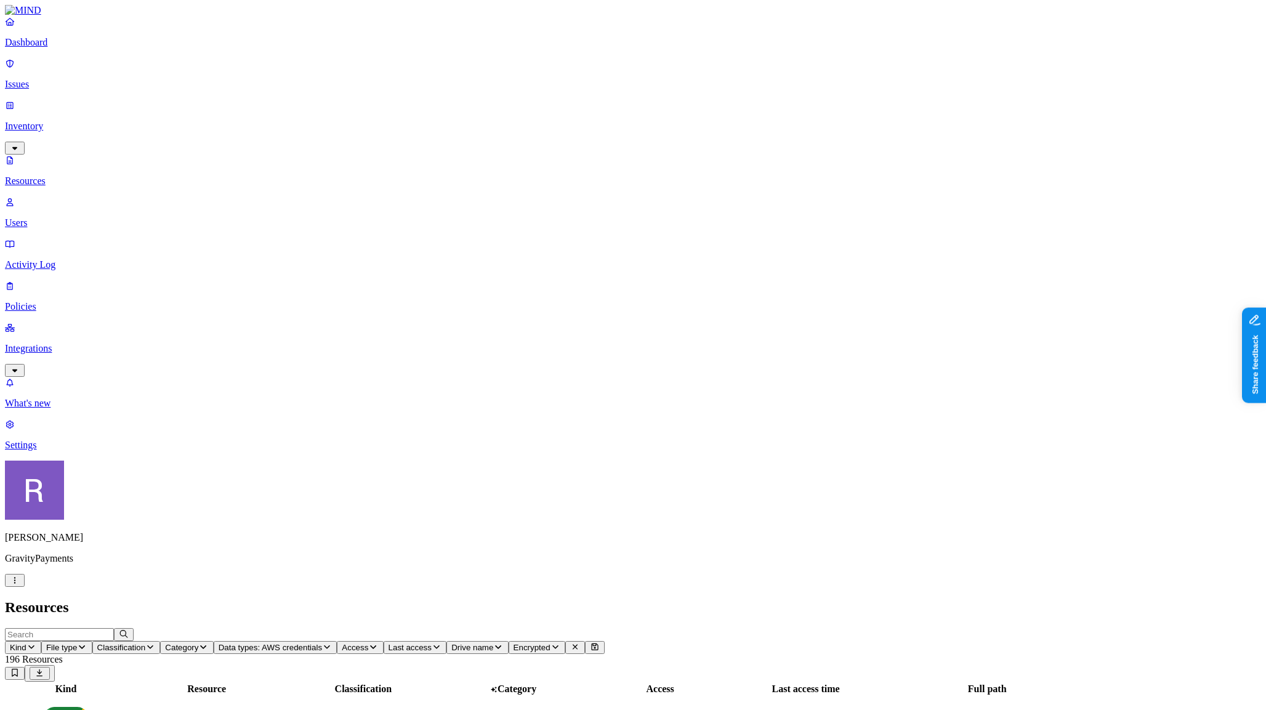
scroll to position [148, 0]
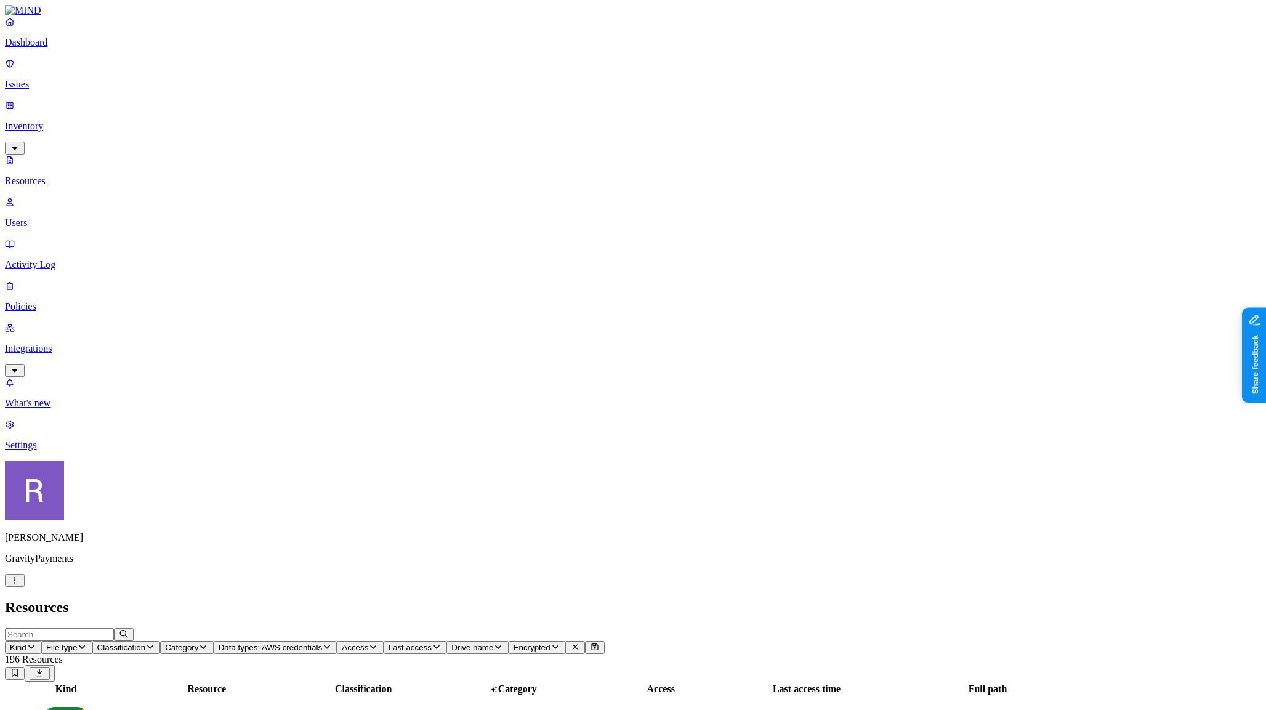
drag, startPoint x: 1038, startPoint y: 369, endPoint x: 1053, endPoint y: 371, distance: 14.9
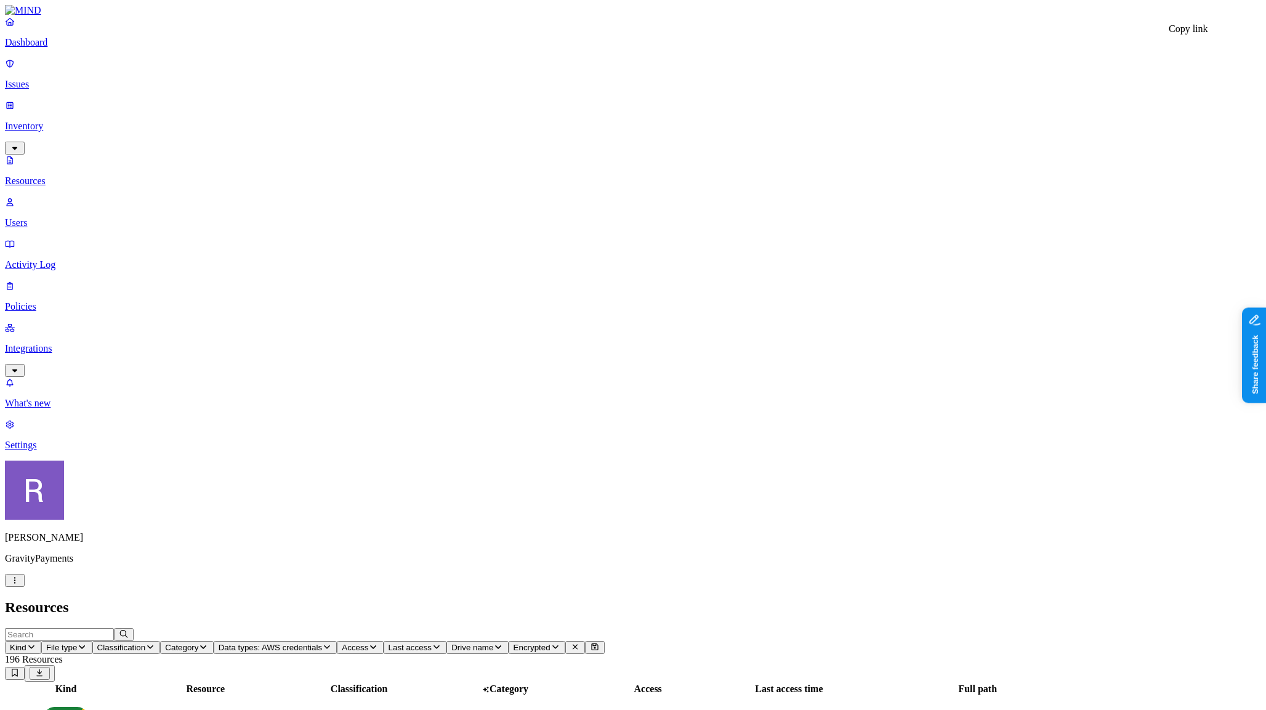
click at [15, 198] on icon at bounding box center [10, 202] width 10 height 8
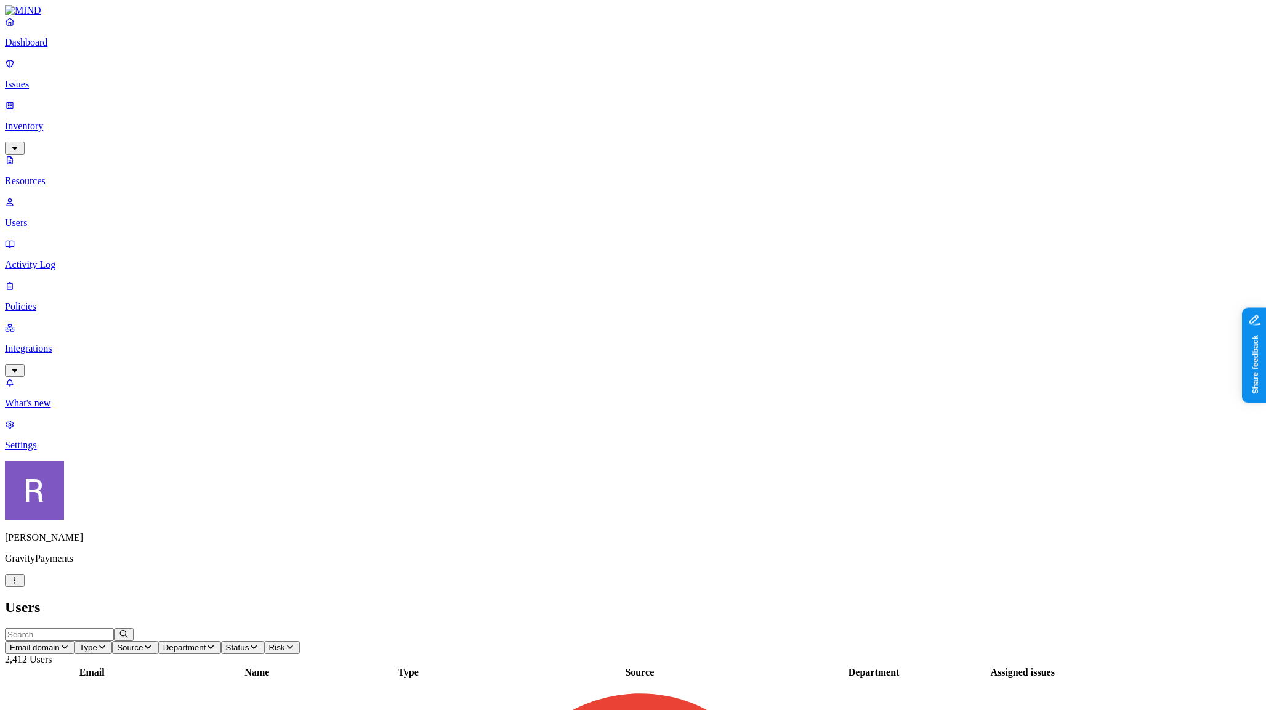
click at [300, 641] on button "Risk" at bounding box center [282, 647] width 36 height 13
click at [547, 83] on icon at bounding box center [552, 78] width 10 height 8
click at [342, 643] on span "Risk: Flagged users" at bounding box center [305, 647] width 73 height 9
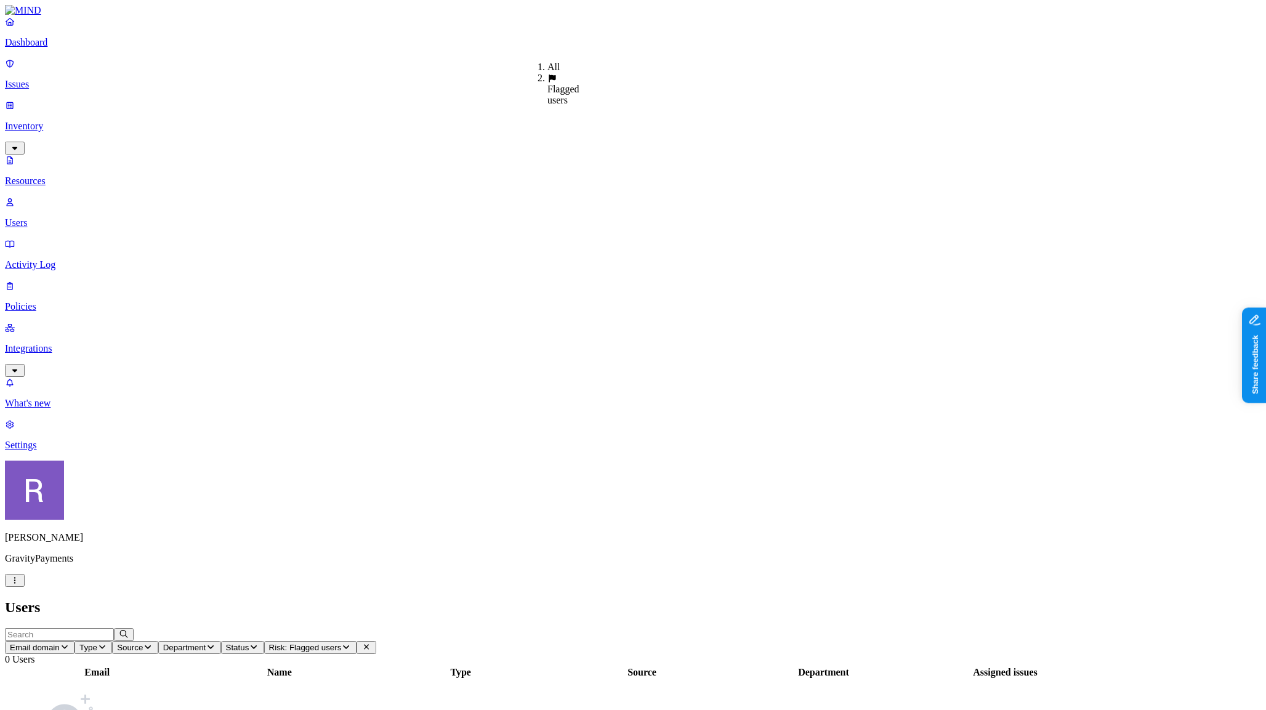
click at [547, 64] on div "All" at bounding box center [547, 67] width 0 height 11
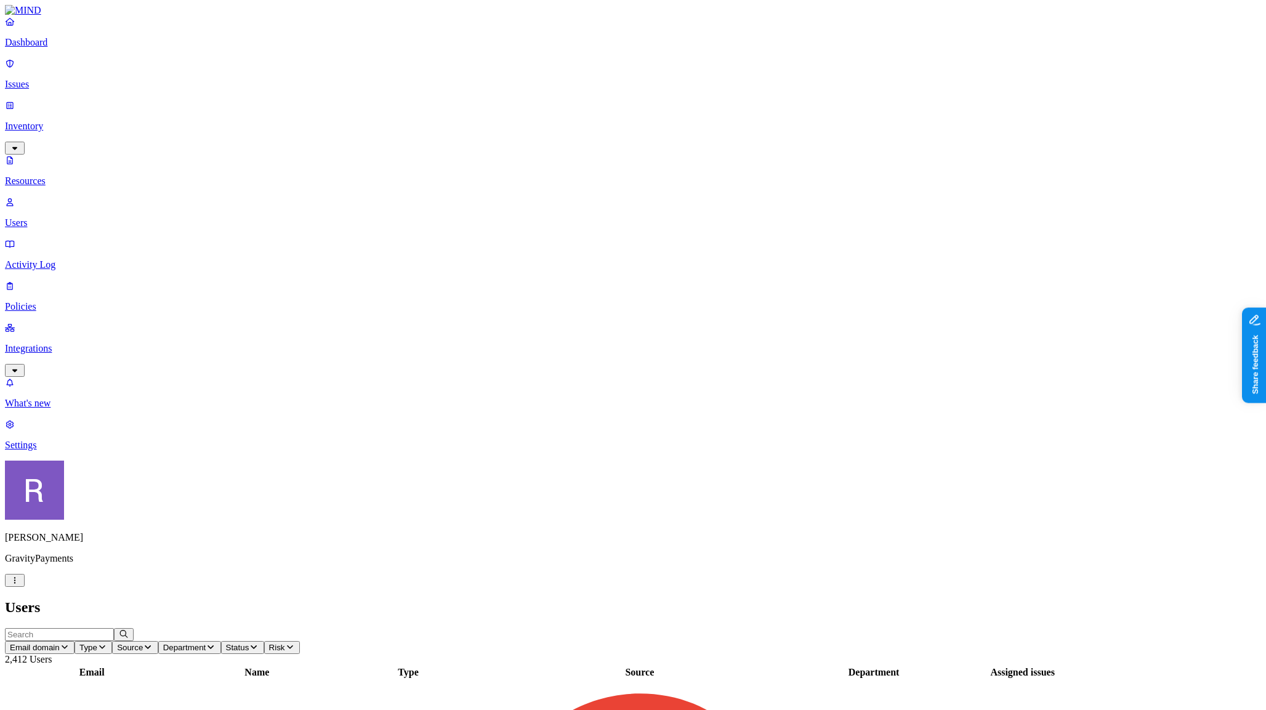
scroll to position [148, 0]
